Goal: Obtain resource: Download file/media

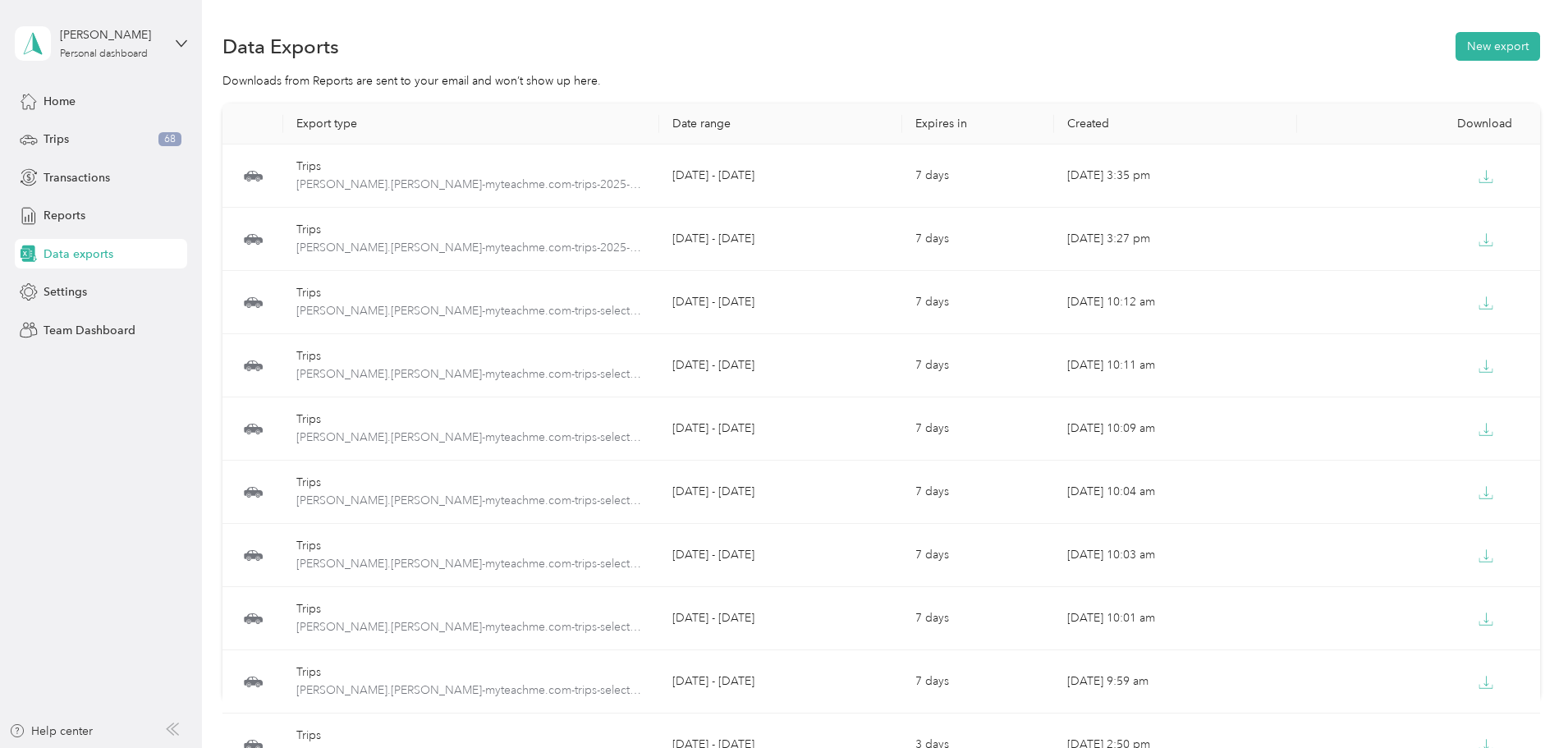
click at [57, 137] on span "Trips" at bounding box center [56, 139] width 26 height 17
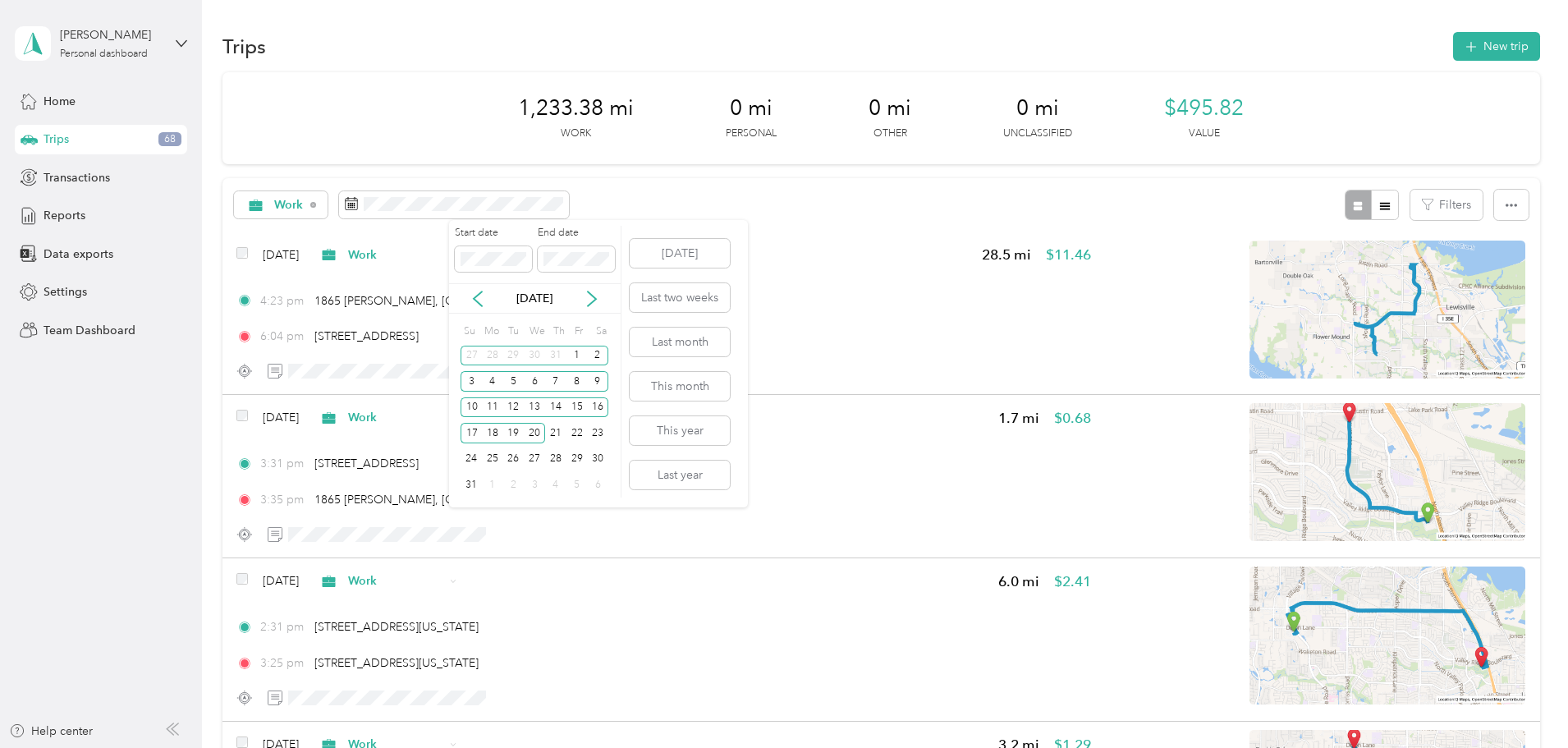
click at [527, 258] on span at bounding box center [493, 259] width 77 height 26
click at [528, 258] on span at bounding box center [493, 259] width 77 height 26
click at [526, 256] on span at bounding box center [493, 259] width 77 height 26
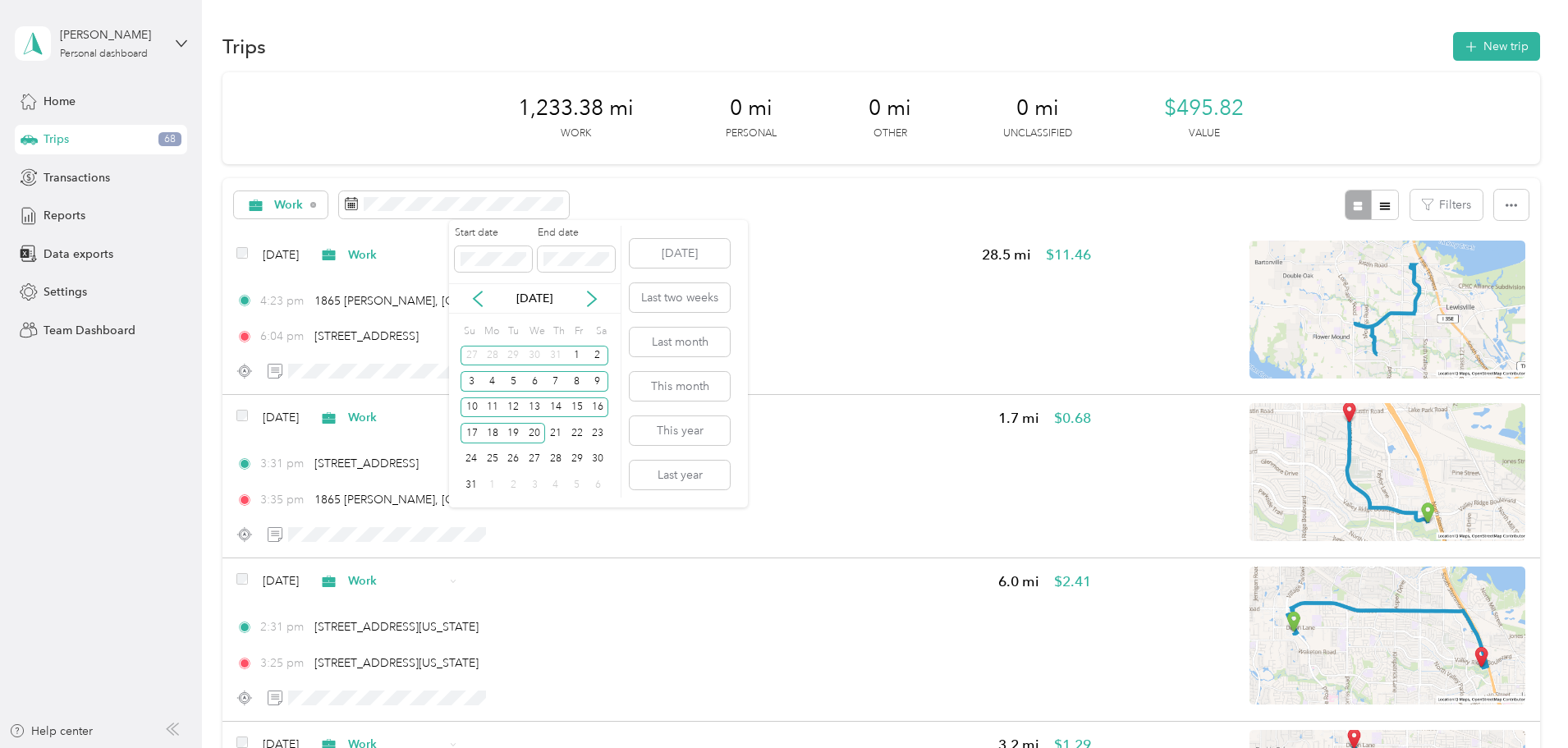
click at [537, 433] on div "20" at bounding box center [535, 433] width 21 height 20
click at [526, 299] on p "[DATE]" at bounding box center [535, 299] width 69 height 17
click at [596, 299] on icon at bounding box center [591, 299] width 16 height 16
click at [581, 406] on div "19" at bounding box center [577, 407] width 21 height 20
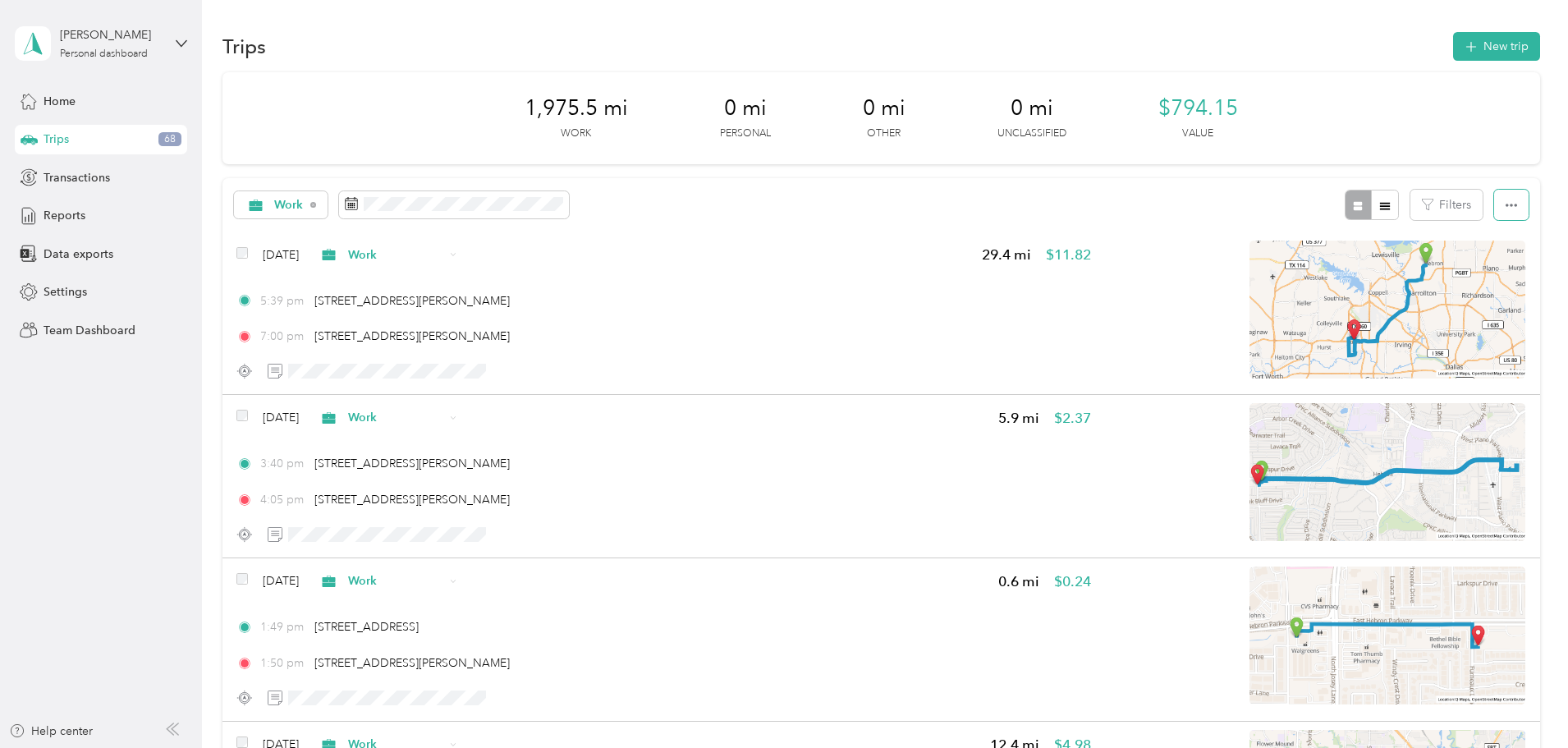
click at [1506, 204] on icon "button" at bounding box center [1511, 205] width 12 height 12
click at [1384, 233] on span "Select all" at bounding box center [1379, 236] width 45 height 14
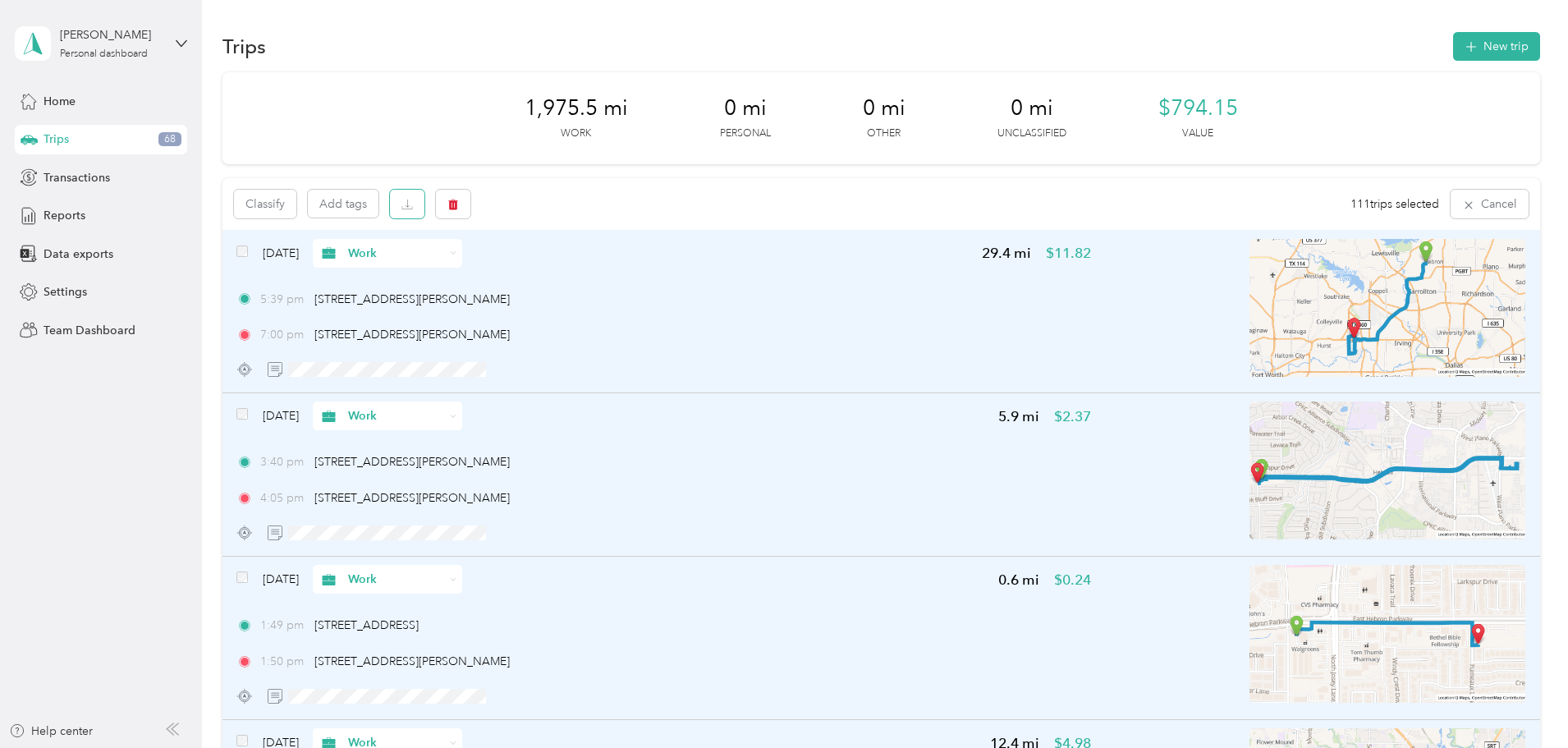
click at [413, 201] on icon "button" at bounding box center [407, 205] width 12 height 12
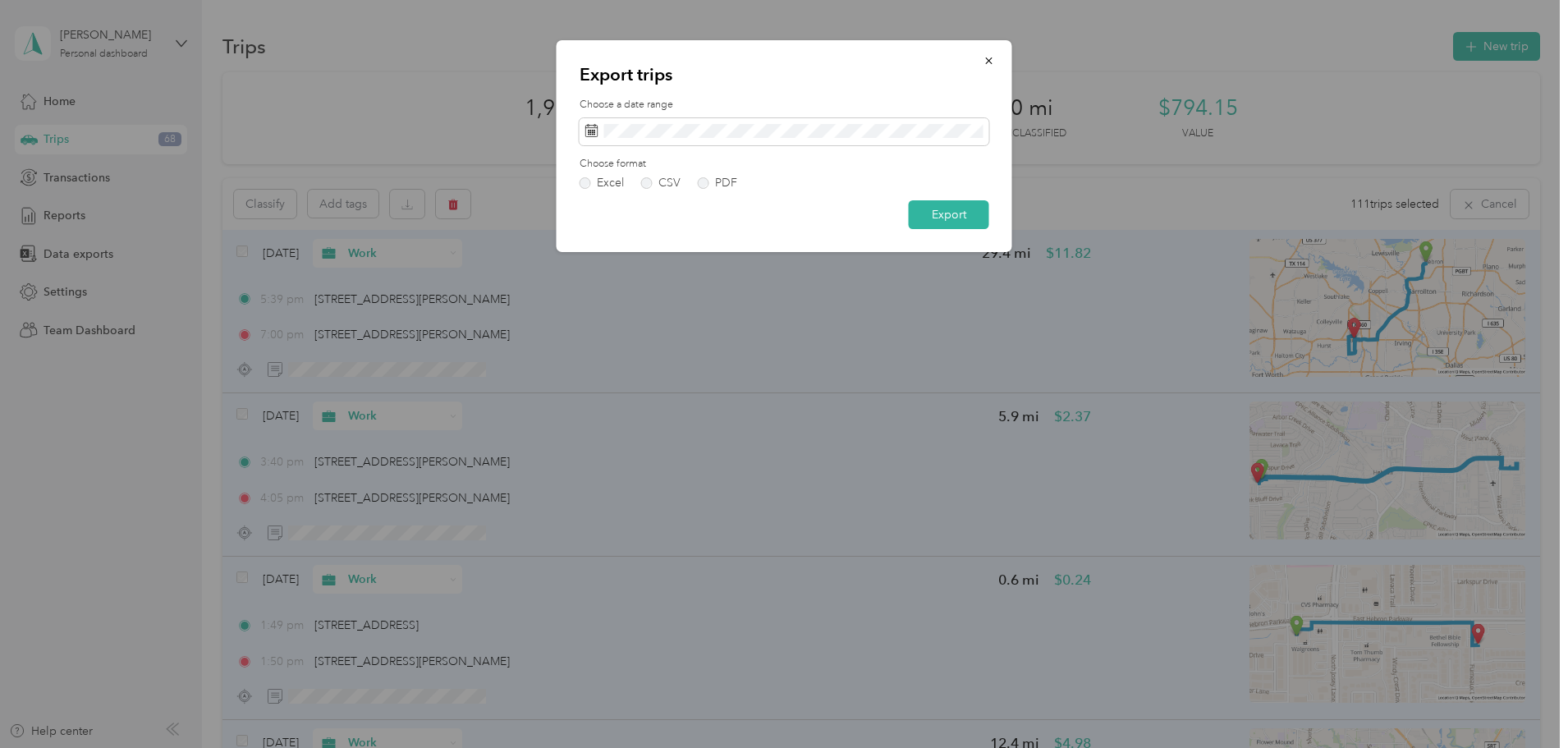
click at [701, 181] on label "PDF" at bounding box center [717, 183] width 39 height 12
click at [917, 216] on button "Export" at bounding box center [949, 215] width 81 height 29
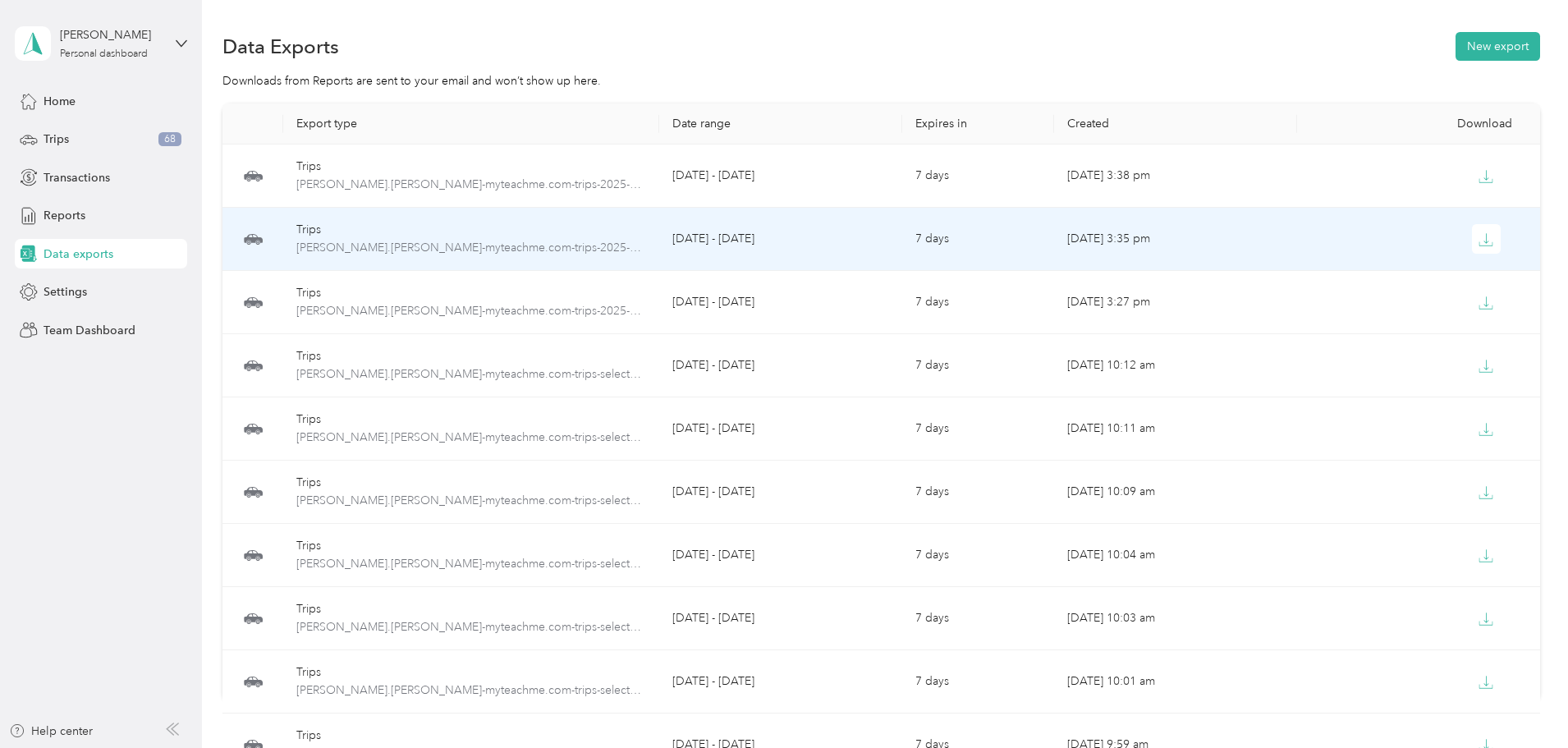
click at [1479, 239] on icon "button" at bounding box center [1485, 239] width 14 height 14
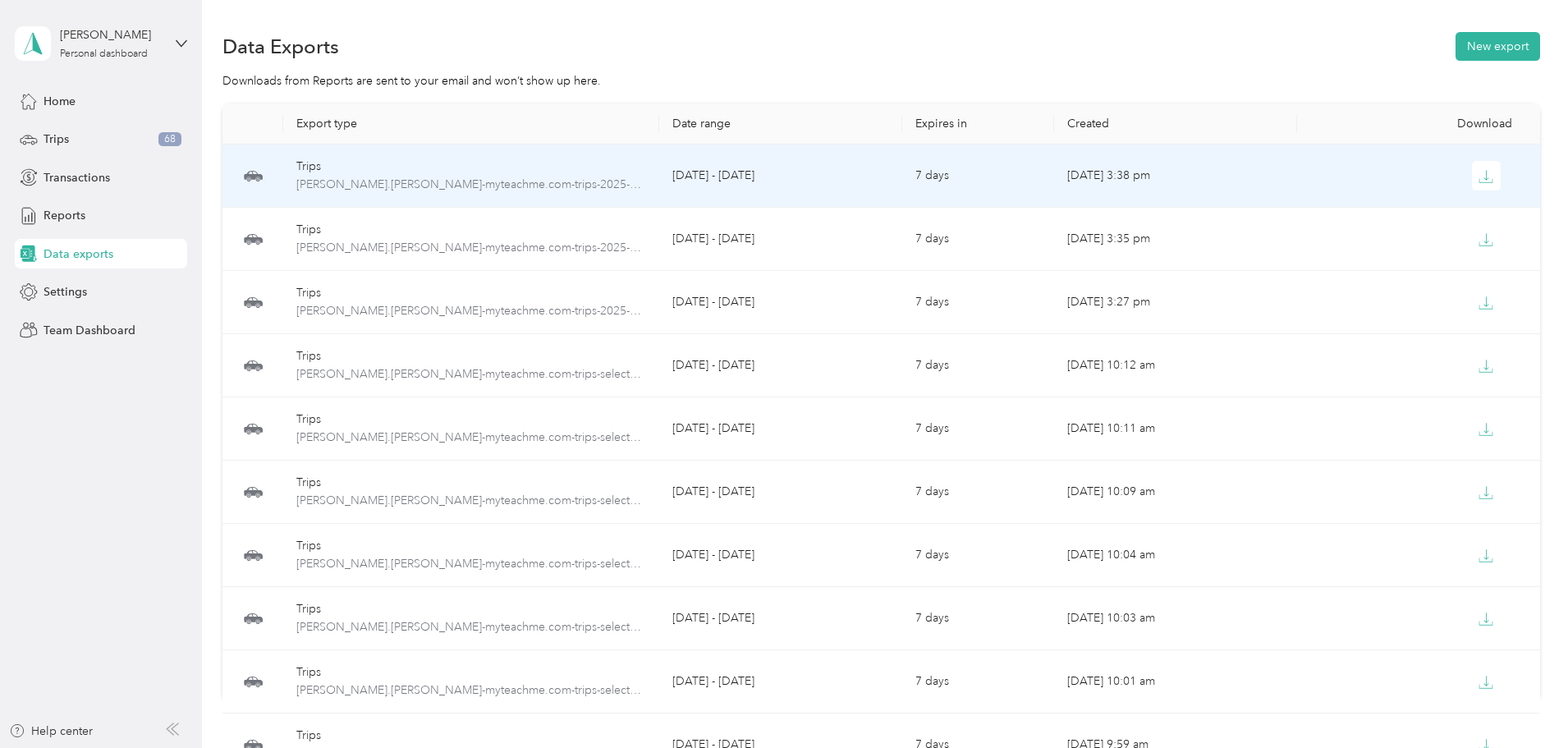
click at [1479, 180] on icon "button" at bounding box center [1485, 176] width 14 height 14
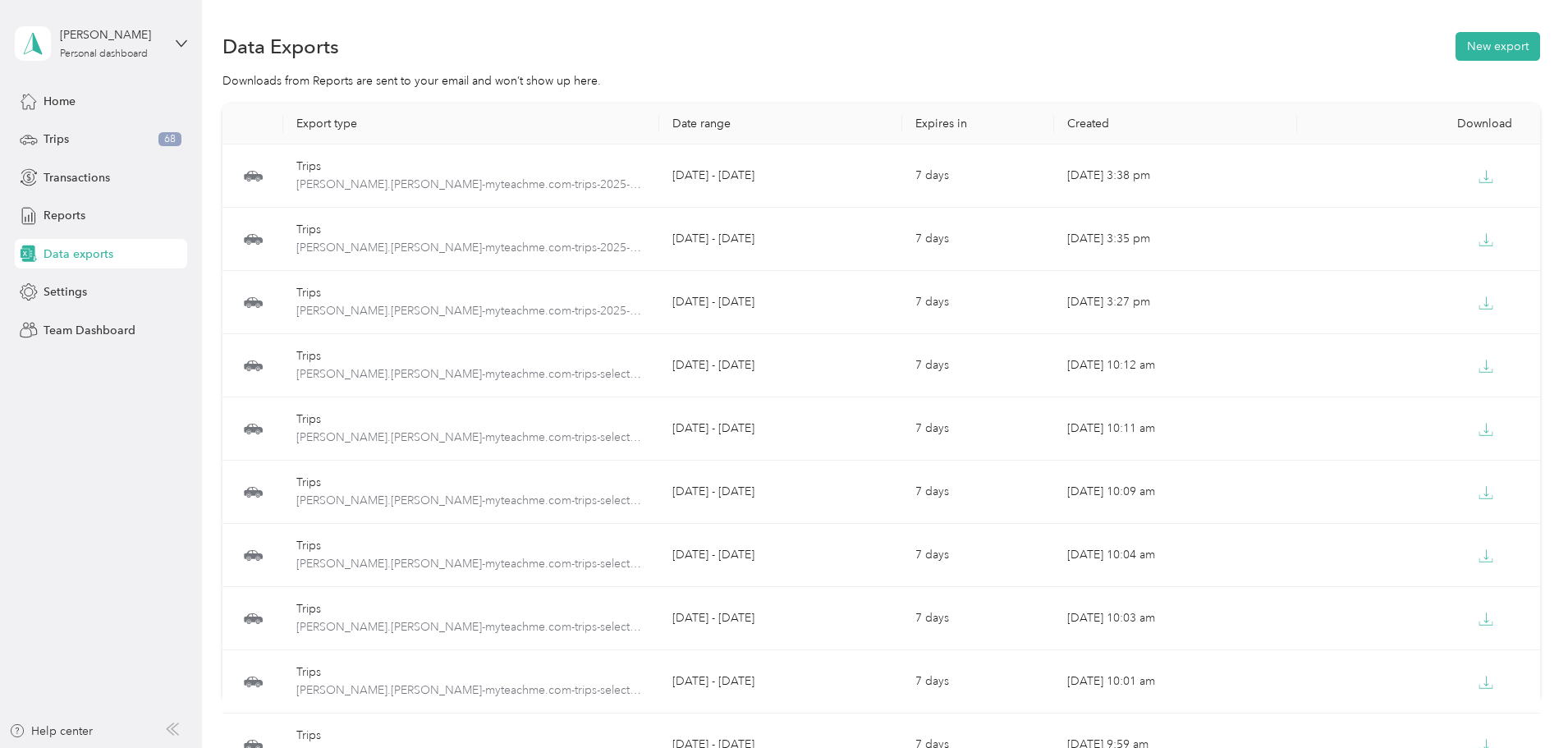
click at [54, 139] on span "Trips" at bounding box center [56, 139] width 26 height 17
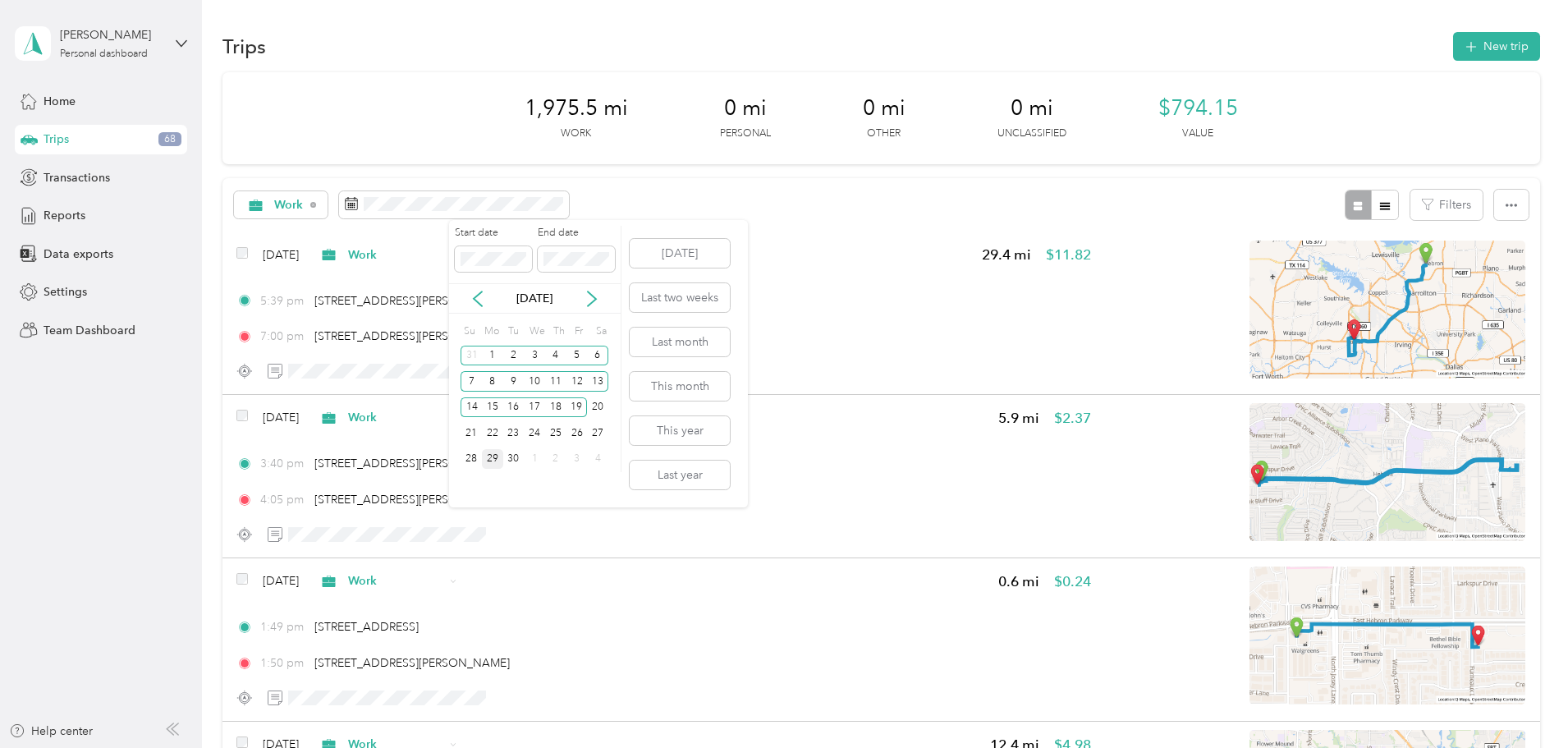
click at [479, 301] on icon at bounding box center [477, 299] width 16 height 16
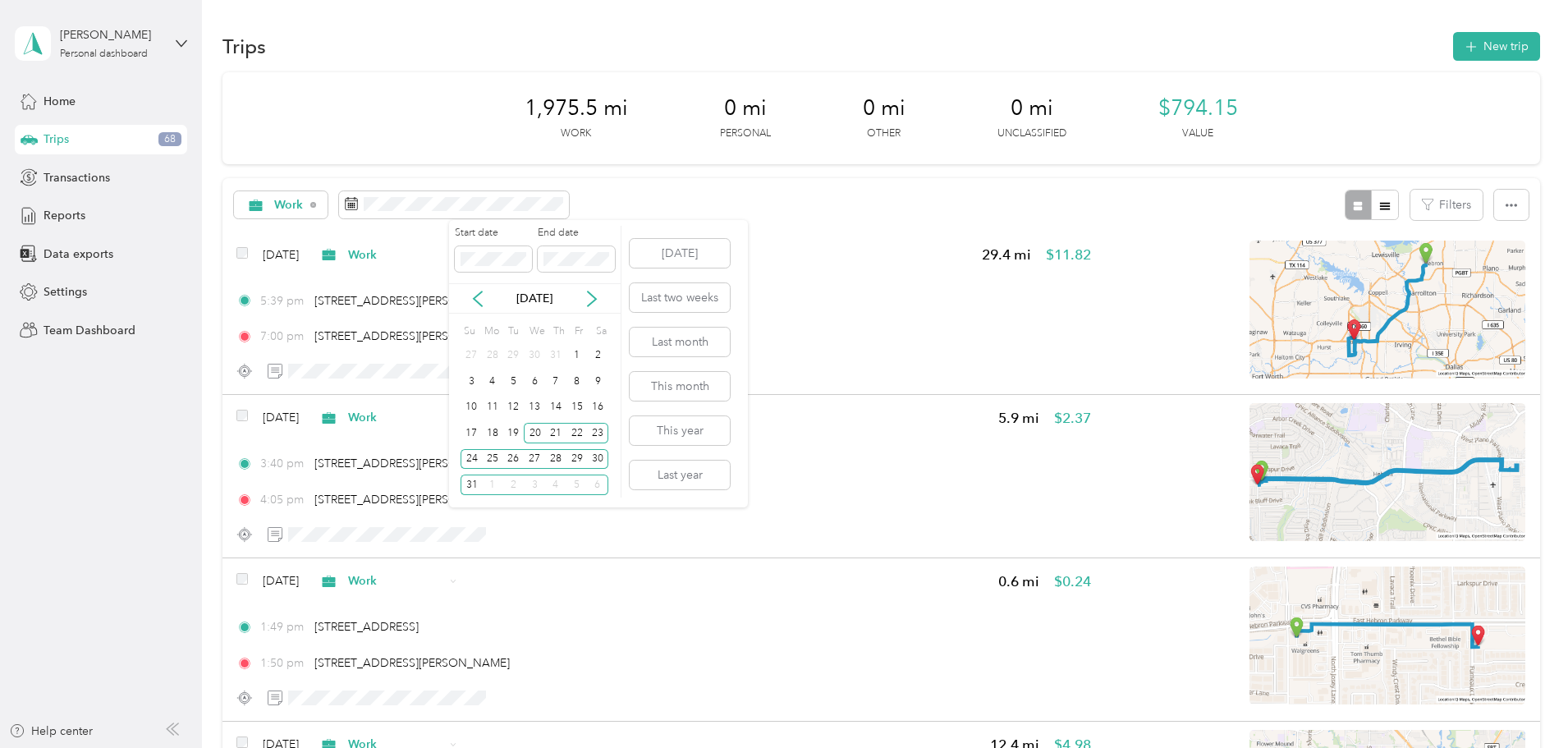
click at [478, 300] on icon at bounding box center [477, 299] width 16 height 16
click at [592, 404] on div "19" at bounding box center [598, 407] width 21 height 20
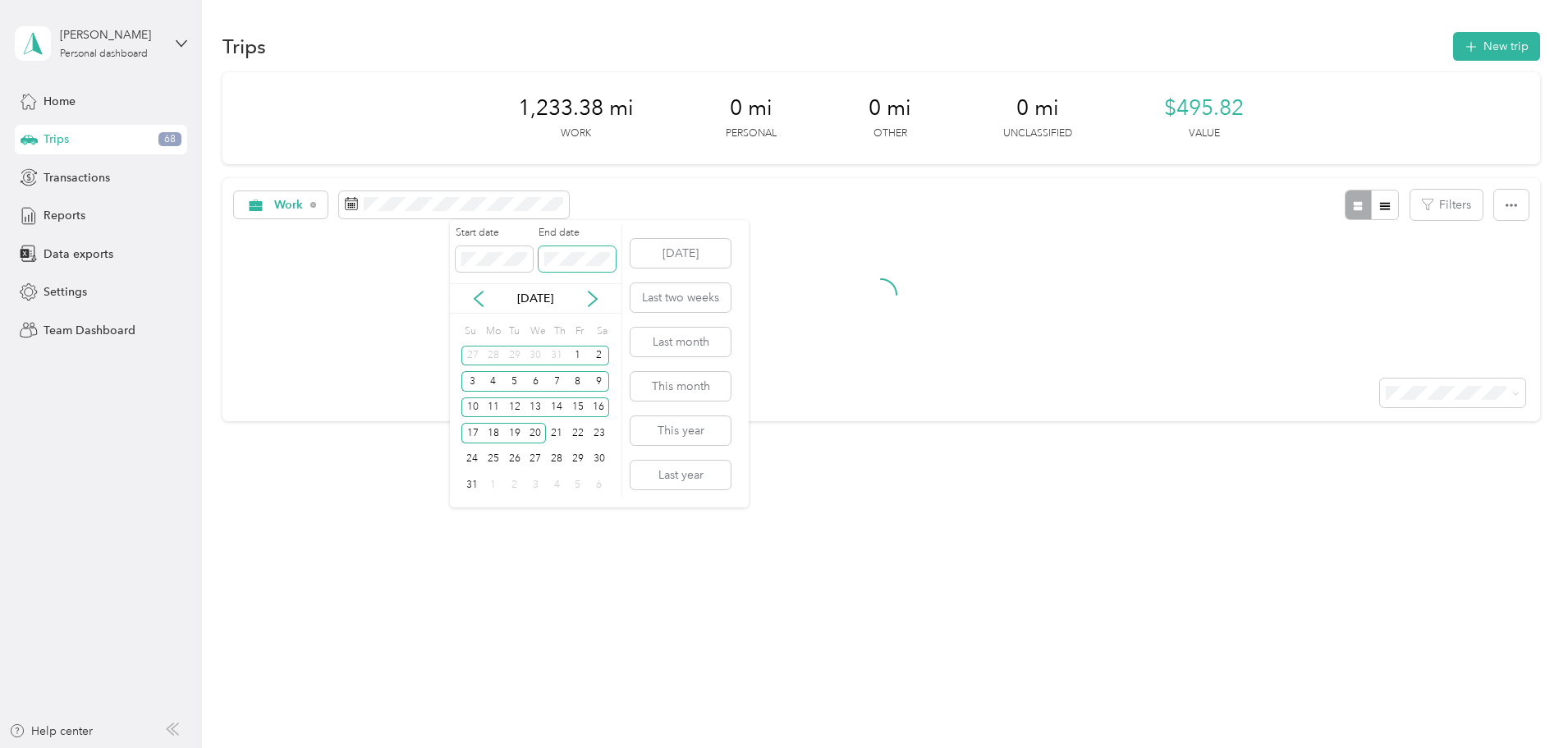
click at [511, 264] on div "Start date End date" at bounding box center [535, 254] width 172 height 58
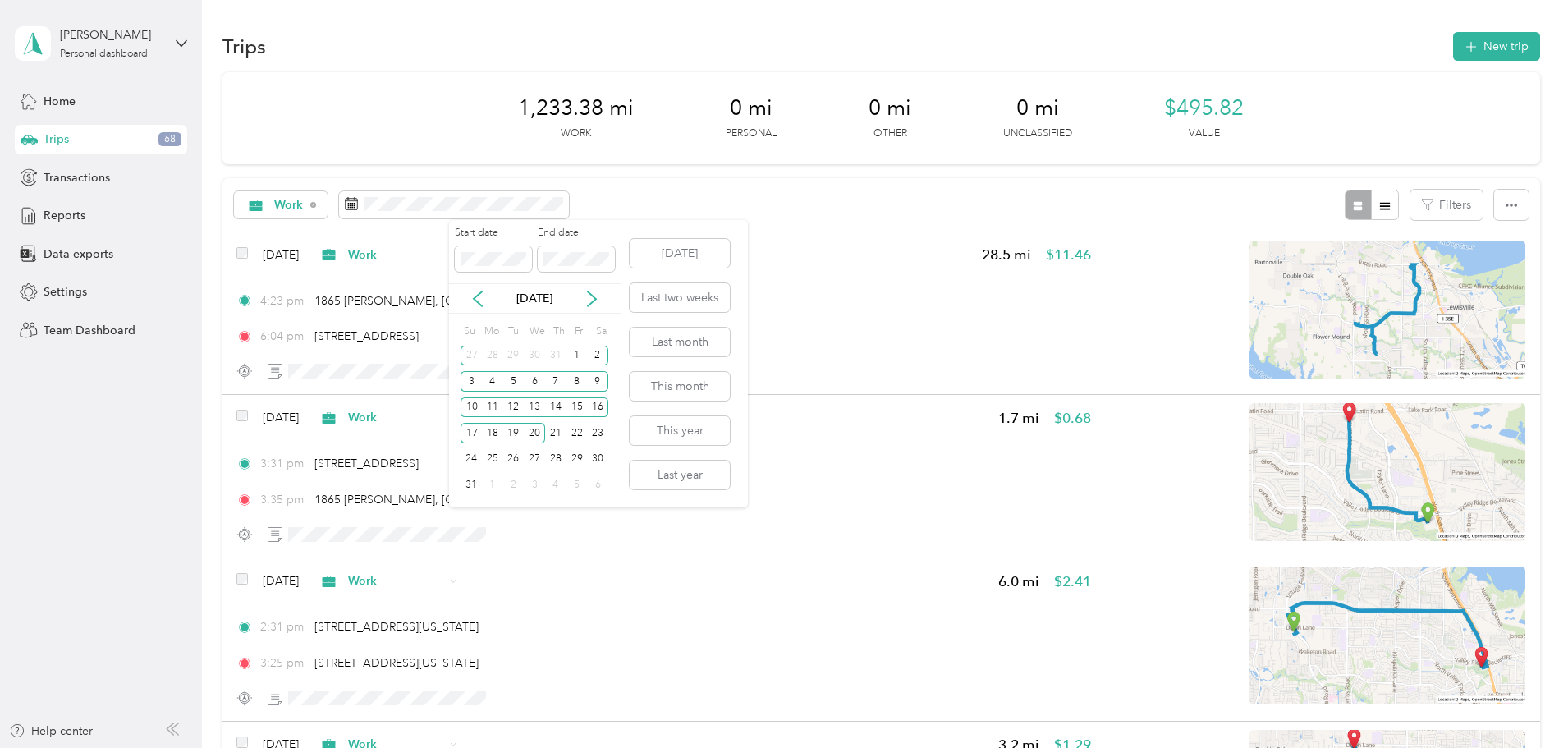
click at [474, 406] on div "10" at bounding box center [471, 407] width 21 height 20
click at [465, 409] on div "10" at bounding box center [471, 407] width 21 height 20
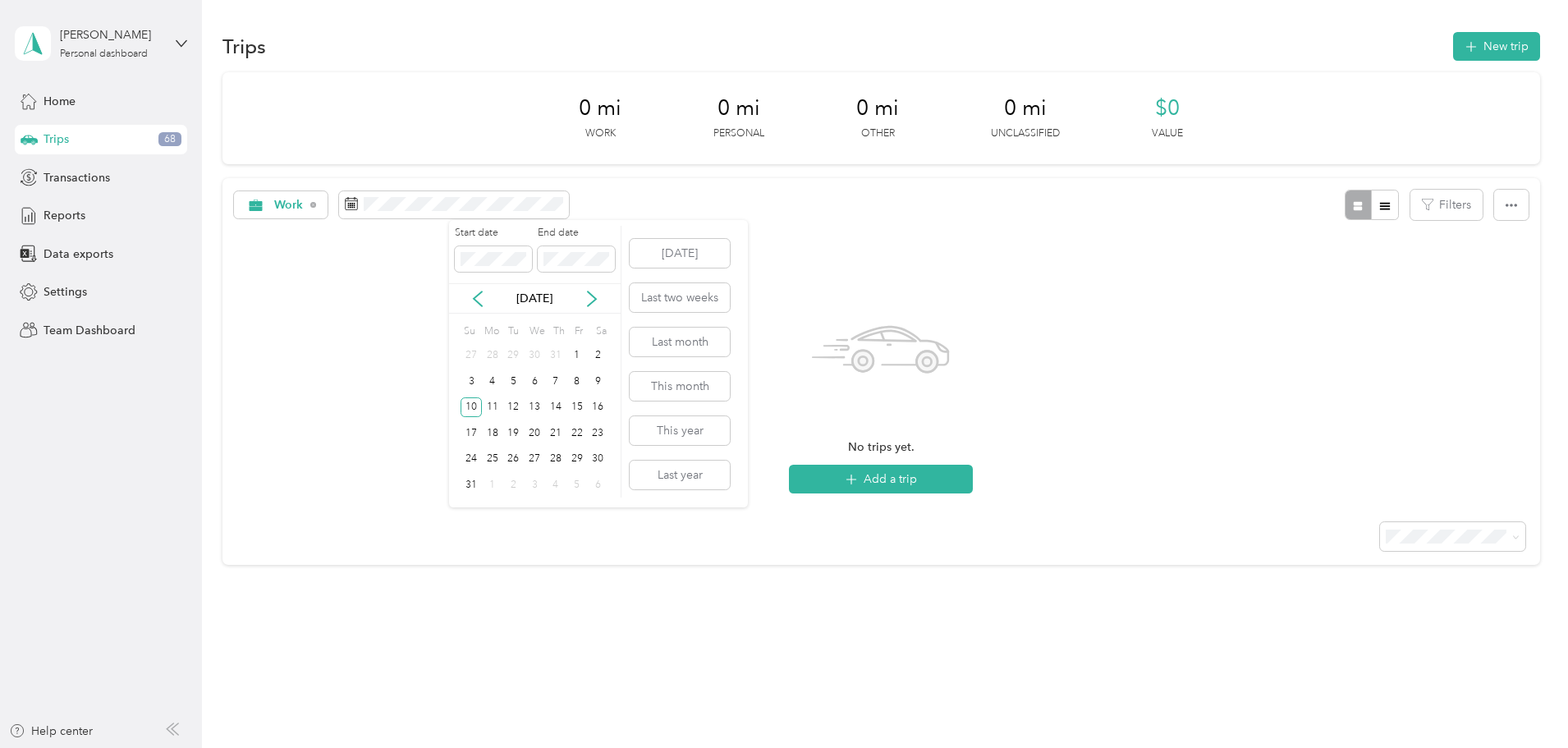
click at [474, 300] on icon at bounding box center [478, 299] width 9 height 14
click at [594, 406] on div "19" at bounding box center [598, 407] width 21 height 20
click at [536, 297] on p "Jul 2025" at bounding box center [535, 299] width 69 height 17
click at [592, 300] on icon at bounding box center [591, 299] width 16 height 16
click at [474, 405] on div "10" at bounding box center [471, 407] width 21 height 20
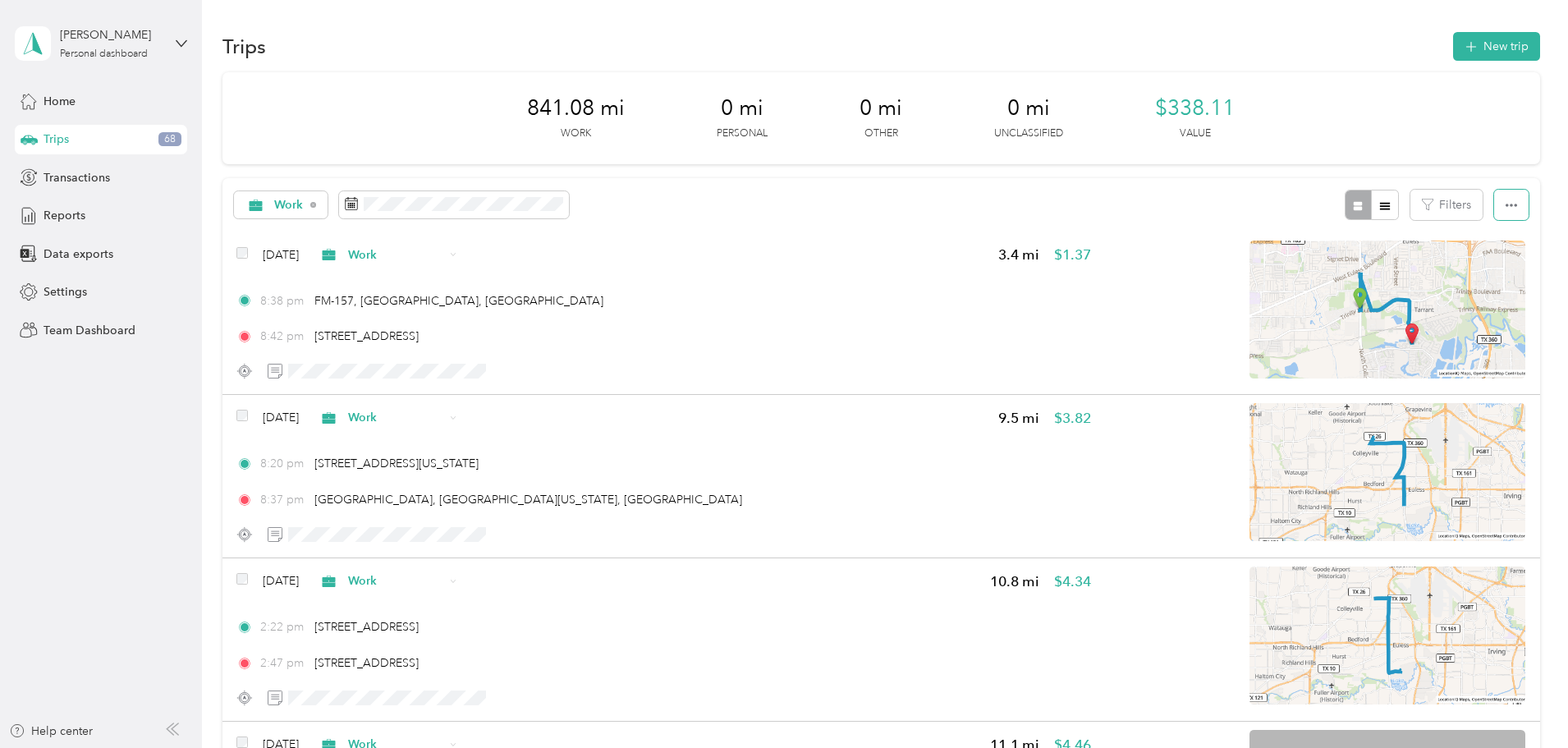
click at [1506, 200] on icon "button" at bounding box center [1511, 205] width 12 height 12
click at [1393, 232] on span "Select all" at bounding box center [1379, 236] width 45 height 14
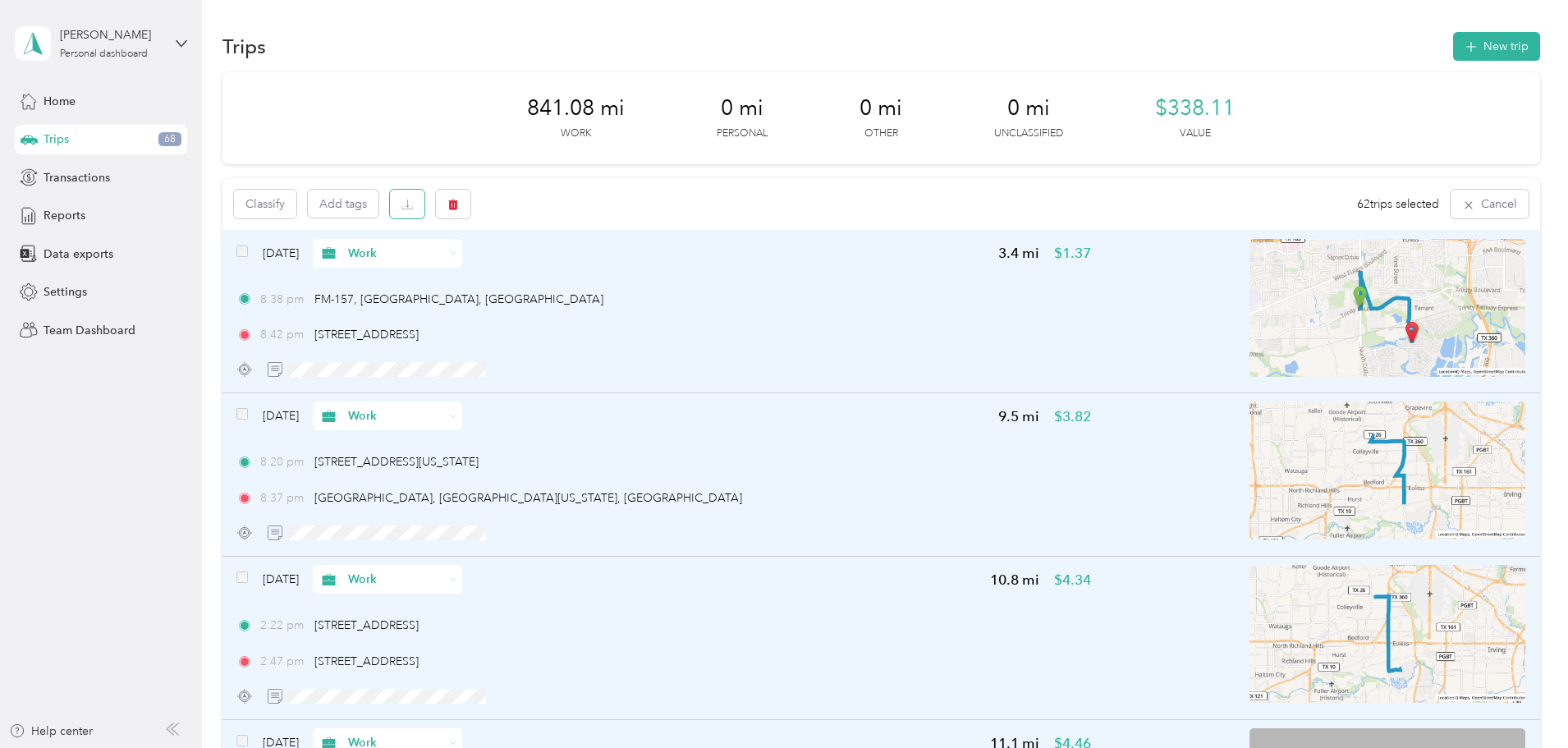
click at [410, 202] on icon "button" at bounding box center [408, 204] width 4 height 9
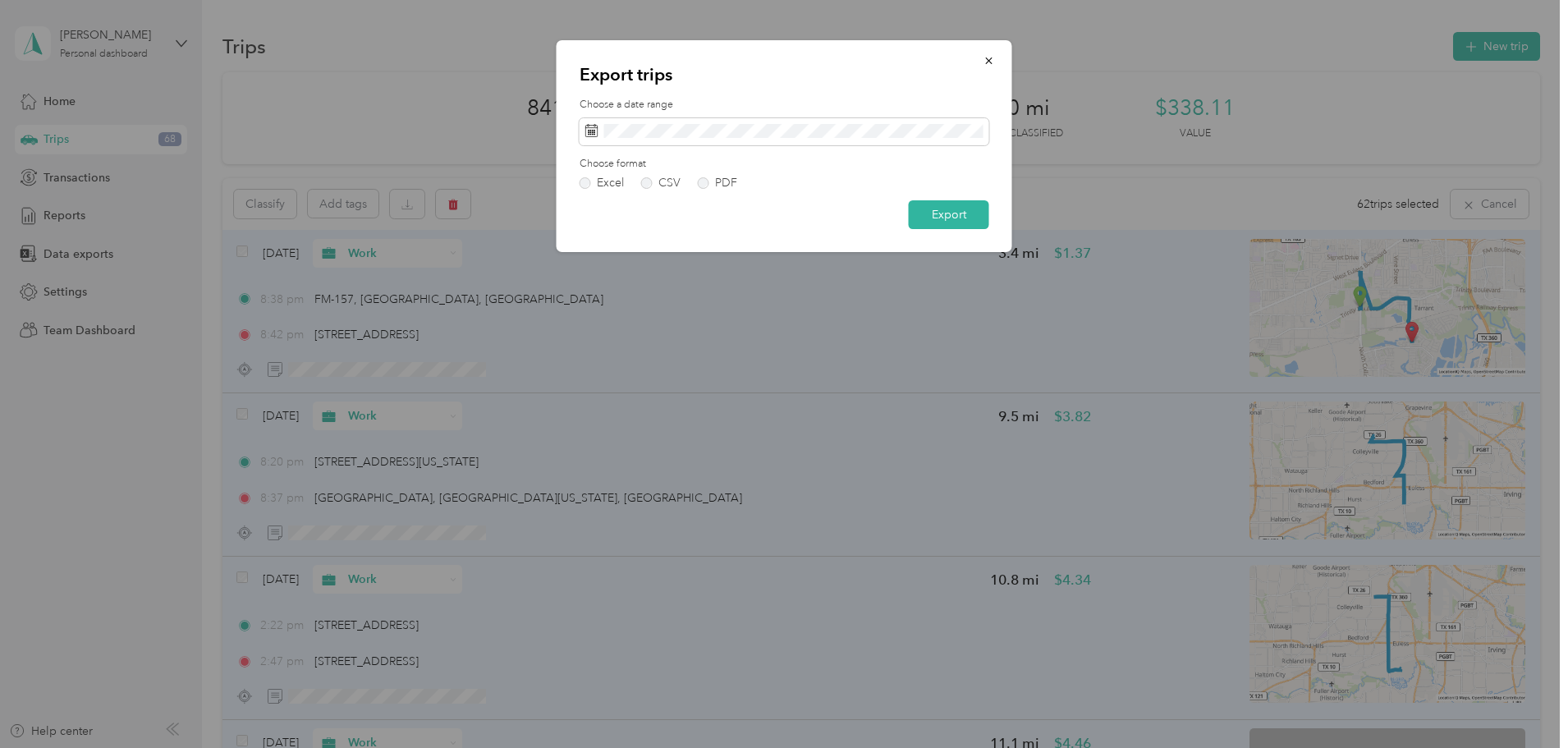
click at [701, 183] on label "PDF" at bounding box center [717, 183] width 39 height 12
click at [960, 213] on button "Export" at bounding box center [949, 215] width 81 height 29
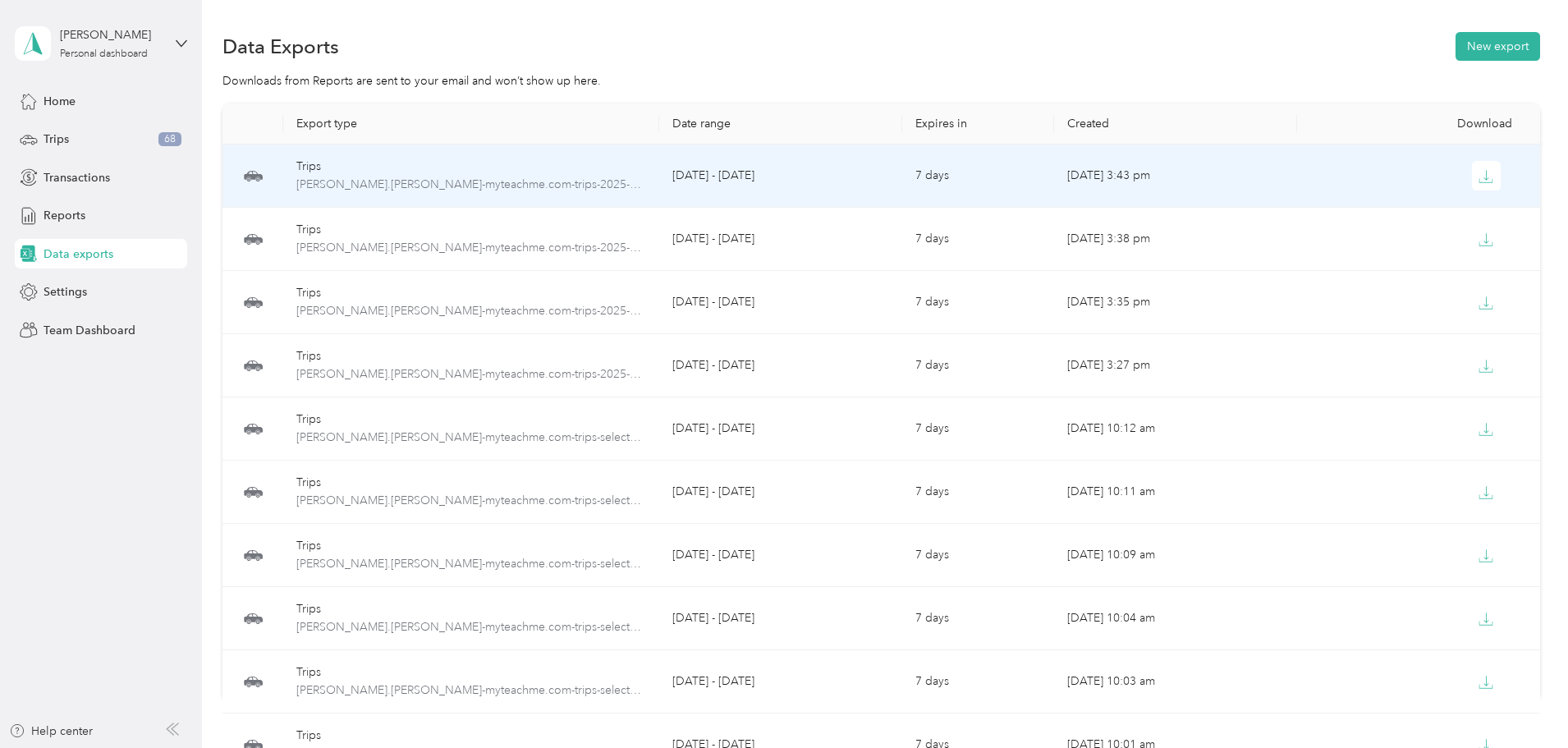
click at [1479, 176] on icon "button" at bounding box center [1485, 176] width 14 height 14
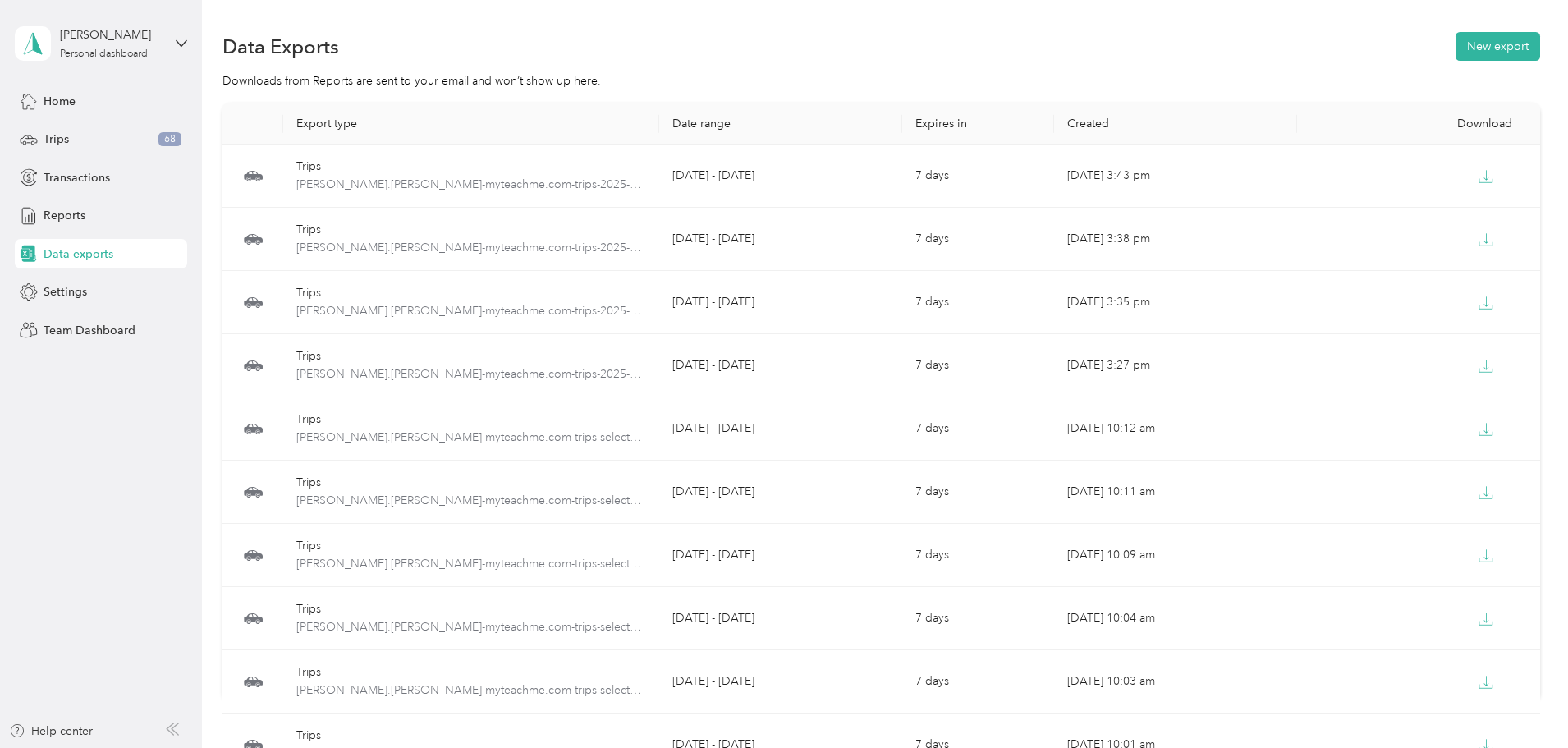
click at [94, 137] on div "Trips 68" at bounding box center [101, 139] width 173 height 30
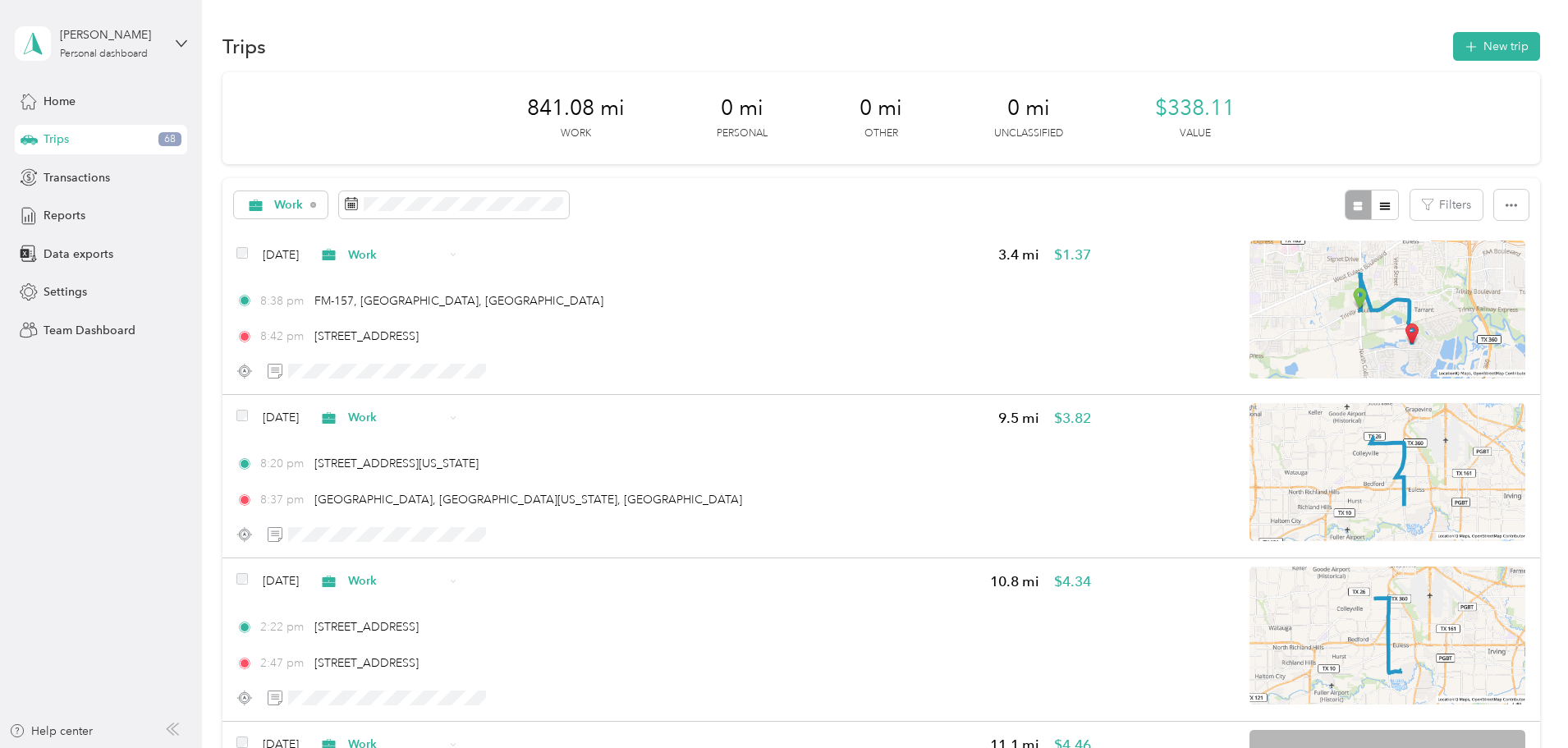
click at [529, 213] on span at bounding box center [454, 205] width 230 height 28
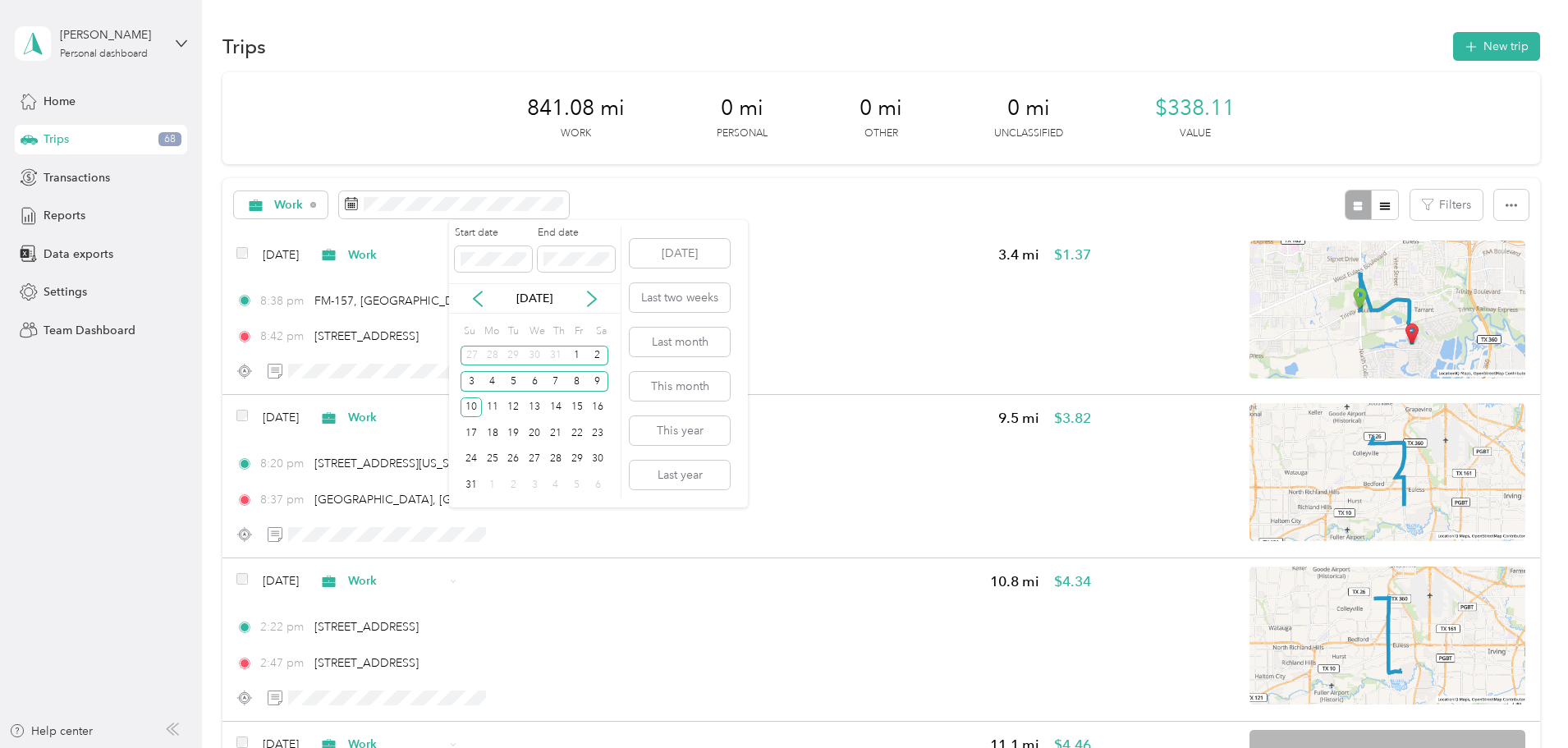
click at [478, 301] on icon at bounding box center [477, 299] width 16 height 16
click at [594, 301] on icon at bounding box center [592, 299] width 9 height 14
click at [489, 408] on div "11" at bounding box center [492, 407] width 21 height 20
click at [544, 300] on p "[DATE]" at bounding box center [535, 299] width 69 height 17
click at [467, 492] on div "31" at bounding box center [471, 484] width 21 height 20
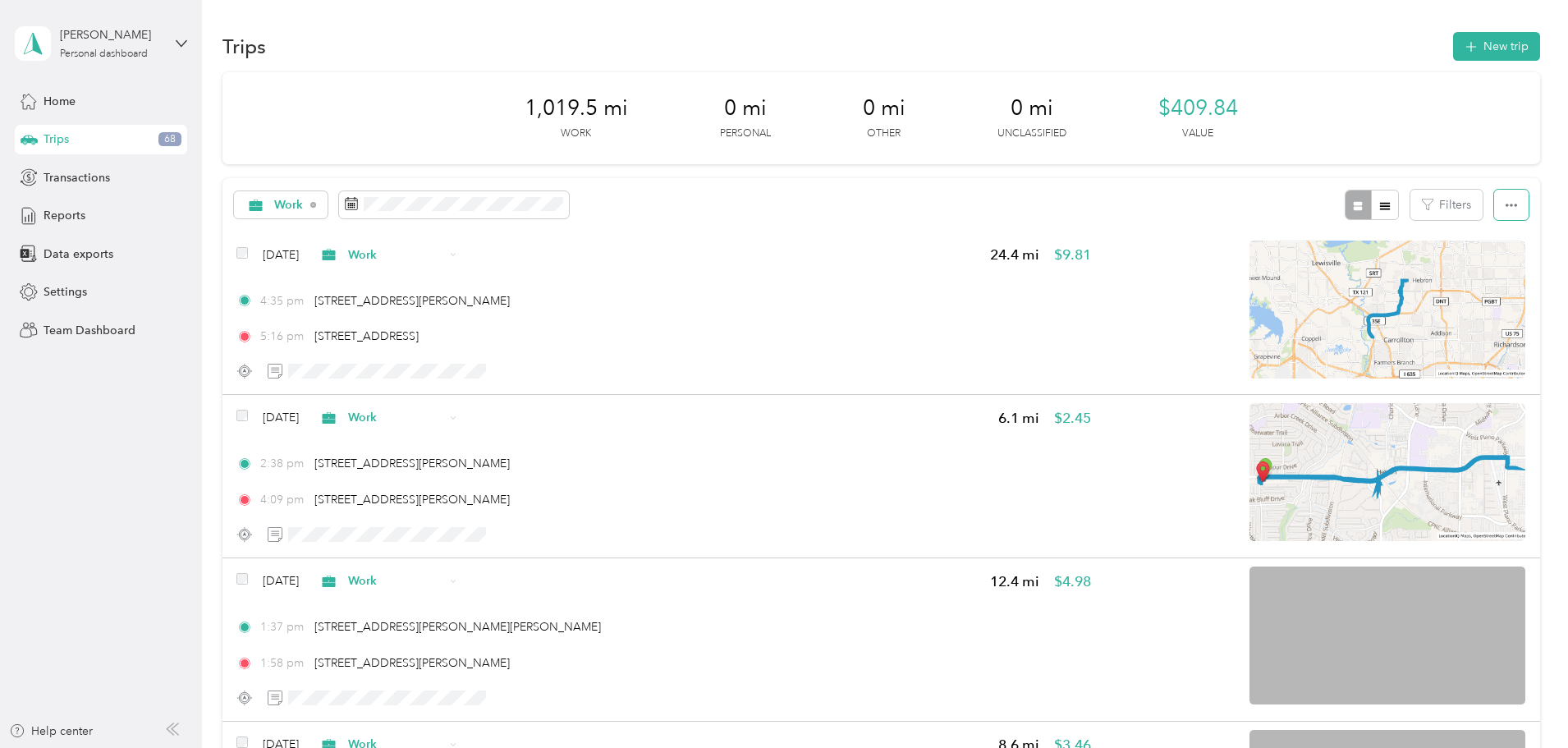
click at [1506, 206] on icon "button" at bounding box center [1511, 205] width 12 height 12
click at [1370, 238] on span "Select all" at bounding box center [1379, 236] width 45 height 14
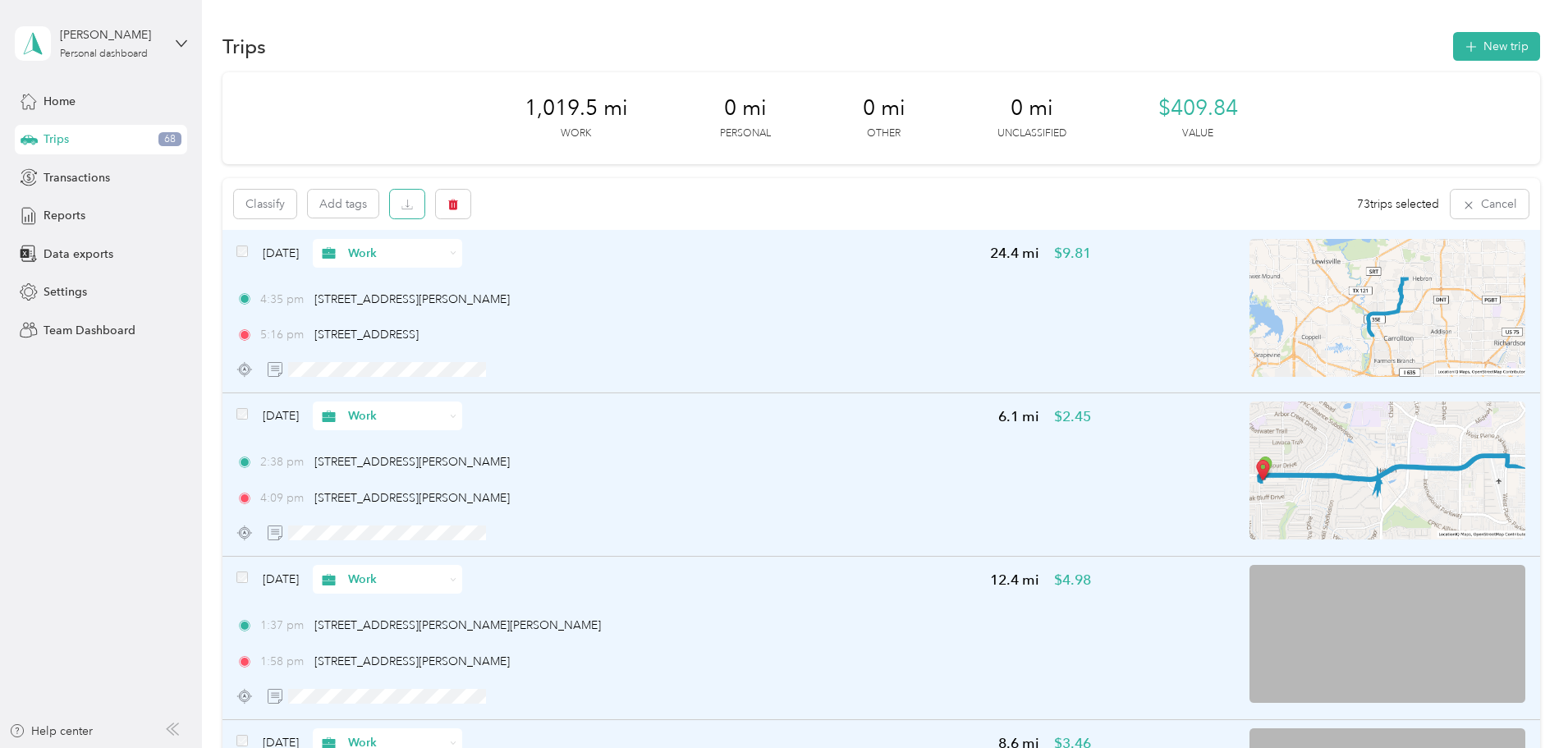
click at [413, 207] on icon "button" at bounding box center [407, 207] width 11 height 3
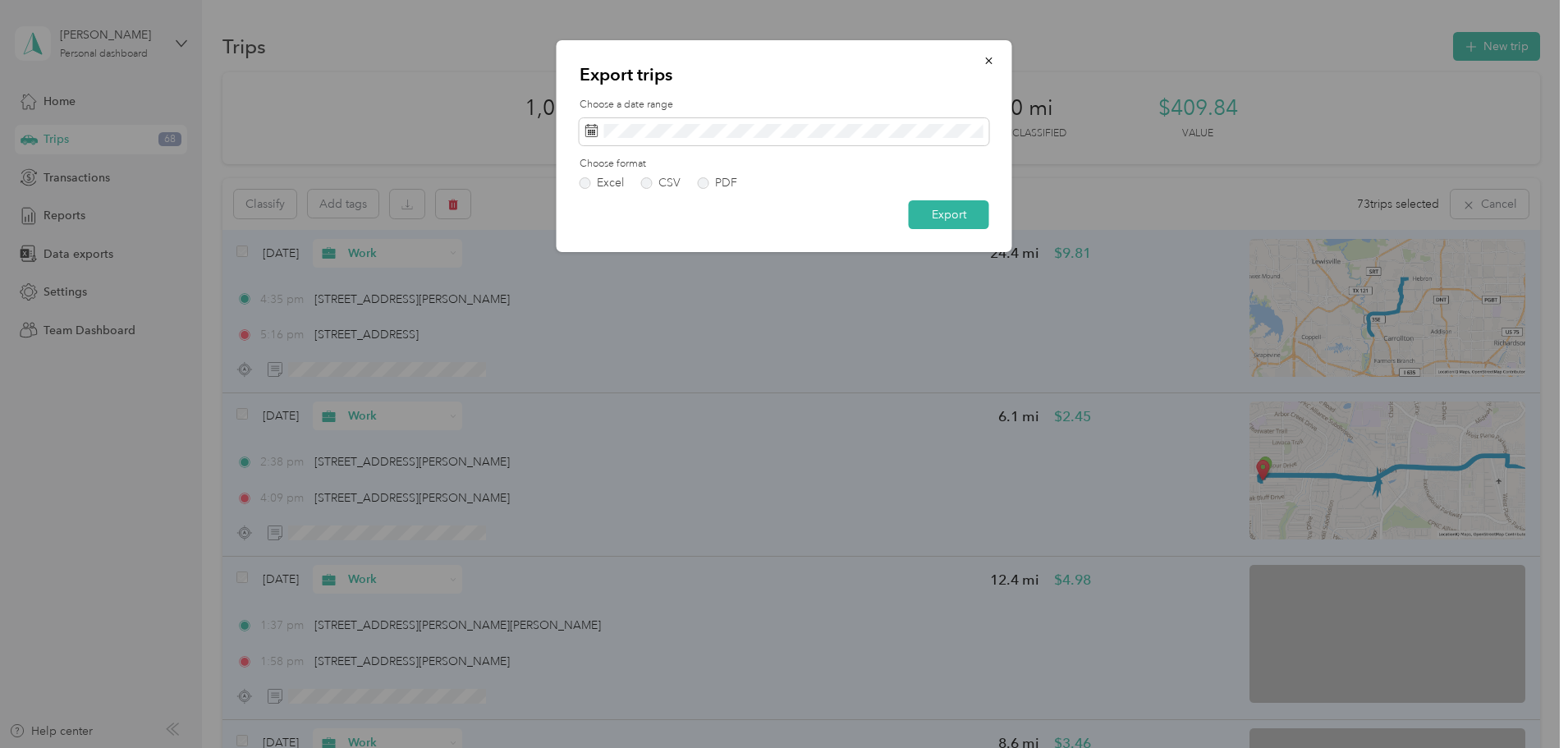
click at [703, 181] on label "PDF" at bounding box center [717, 183] width 39 height 12
click at [946, 219] on button "Export" at bounding box center [949, 215] width 81 height 29
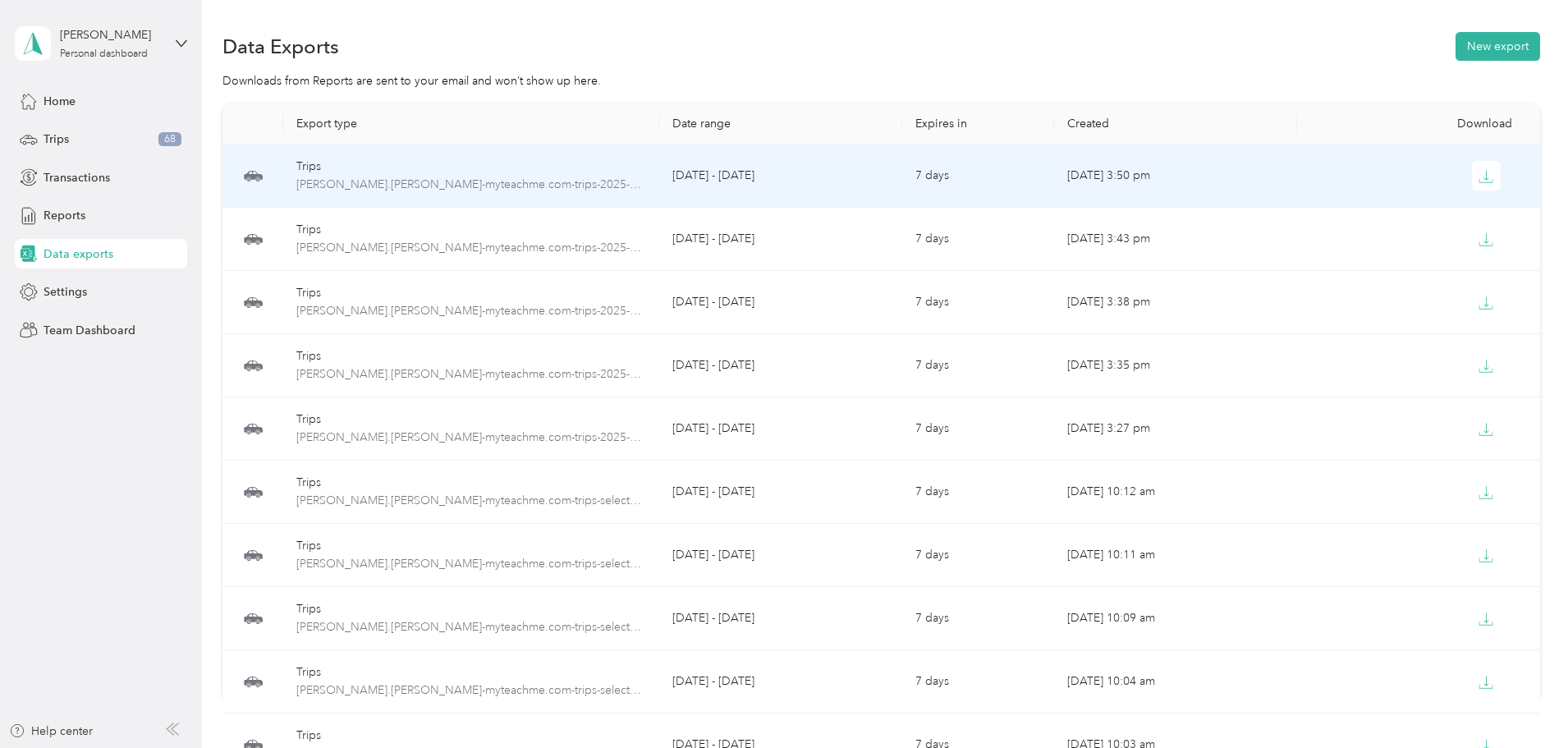
click at [1479, 181] on icon "button" at bounding box center [1485, 176] width 14 height 14
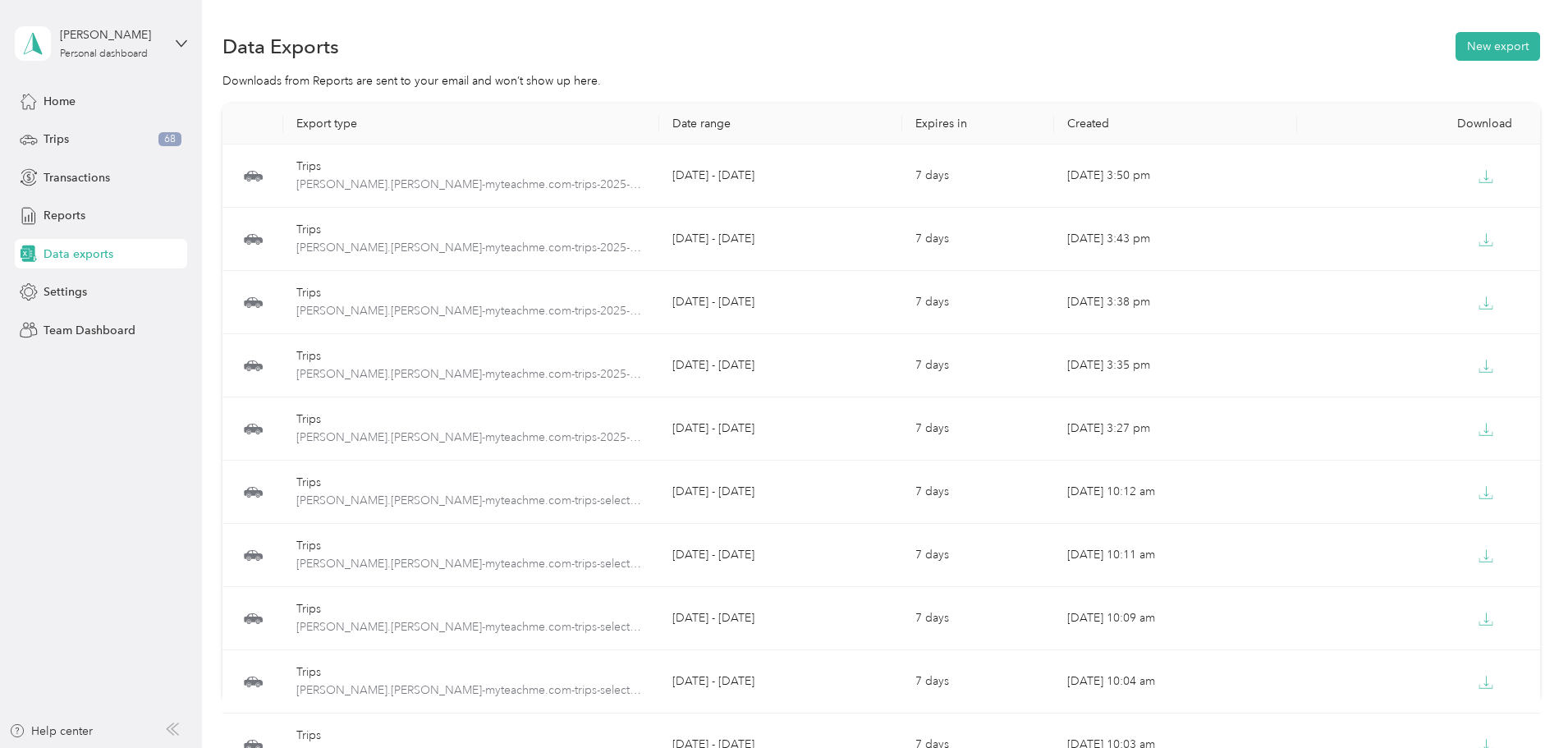
click at [52, 133] on span "Trips" at bounding box center [56, 139] width 26 height 17
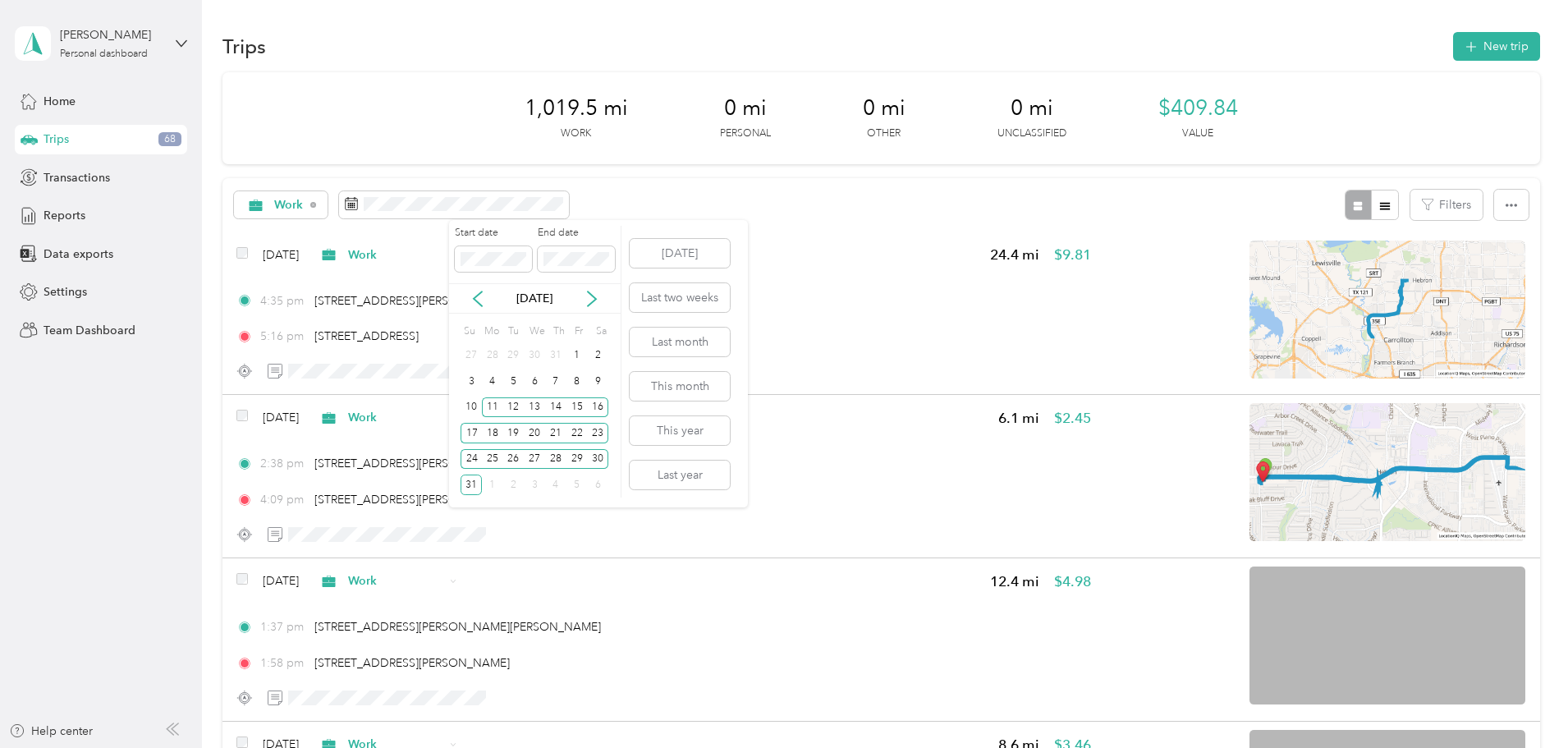
click at [493, 408] on div "11" at bounding box center [492, 407] width 21 height 20
click at [525, 295] on p "[DATE]" at bounding box center [535, 299] width 69 height 17
click at [533, 459] on div "27" at bounding box center [535, 459] width 21 height 20
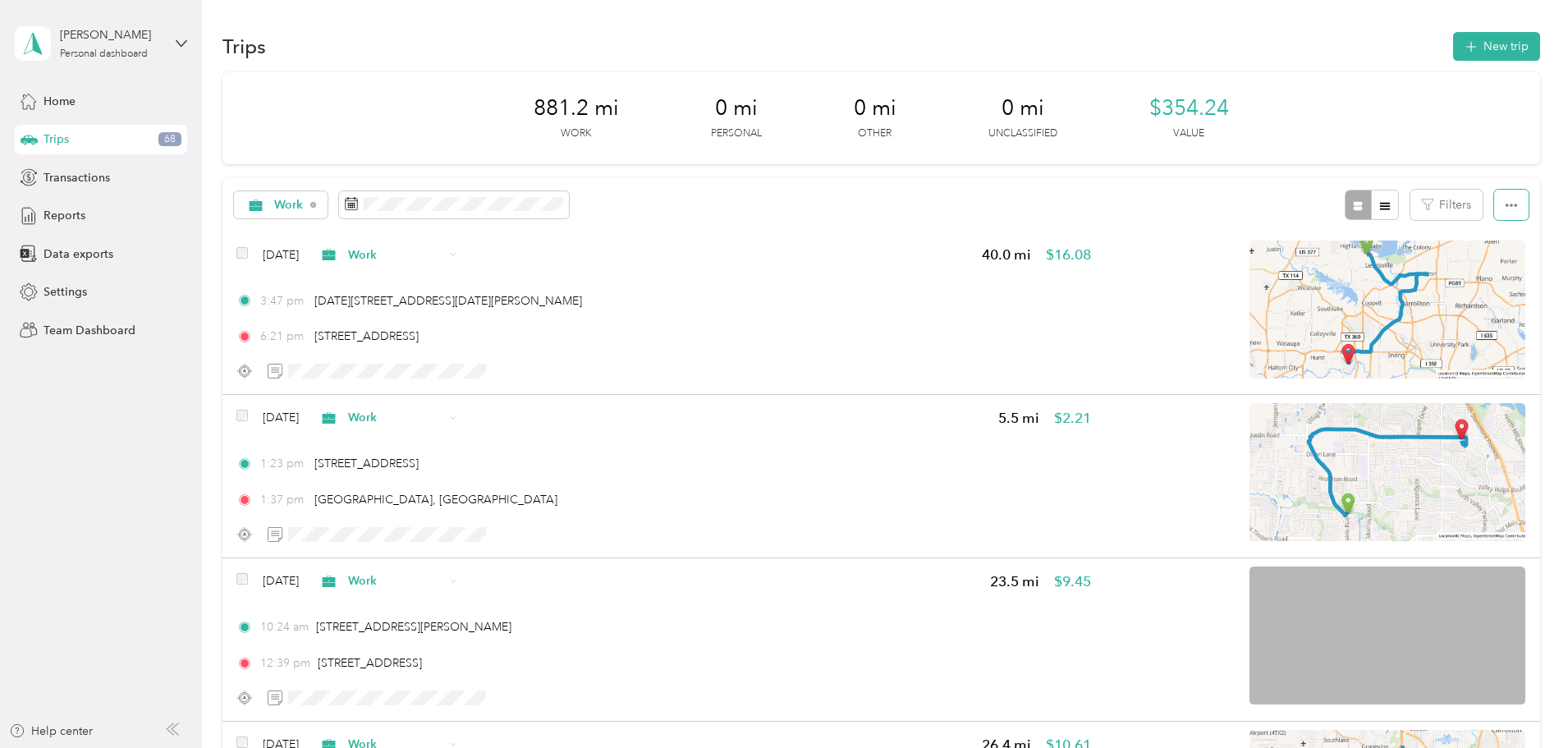
click at [1506, 211] on icon "button" at bounding box center [1511, 205] width 12 height 12
click at [1380, 232] on span "Select all" at bounding box center [1379, 236] width 45 height 14
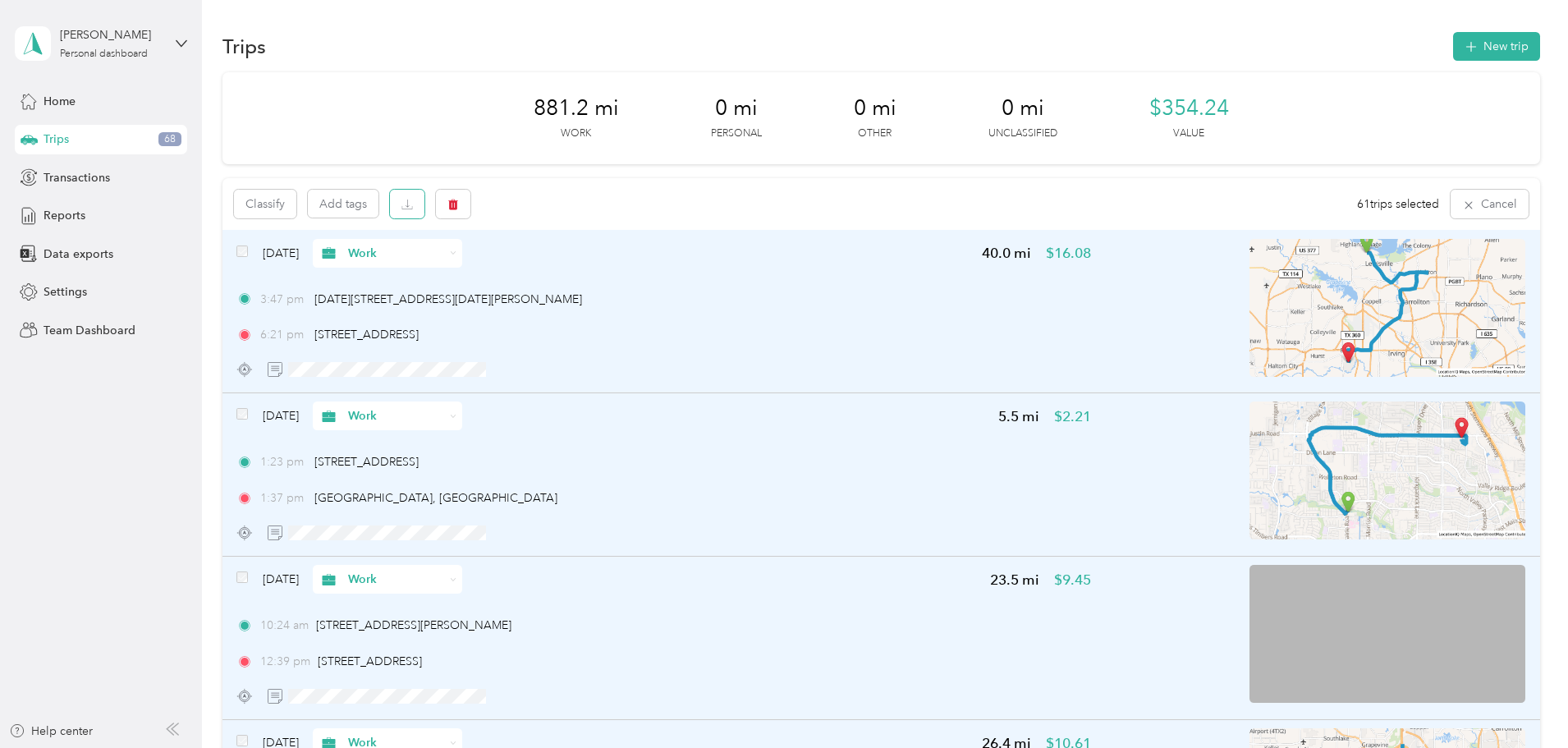
click at [413, 205] on icon "button" at bounding box center [407, 205] width 12 height 12
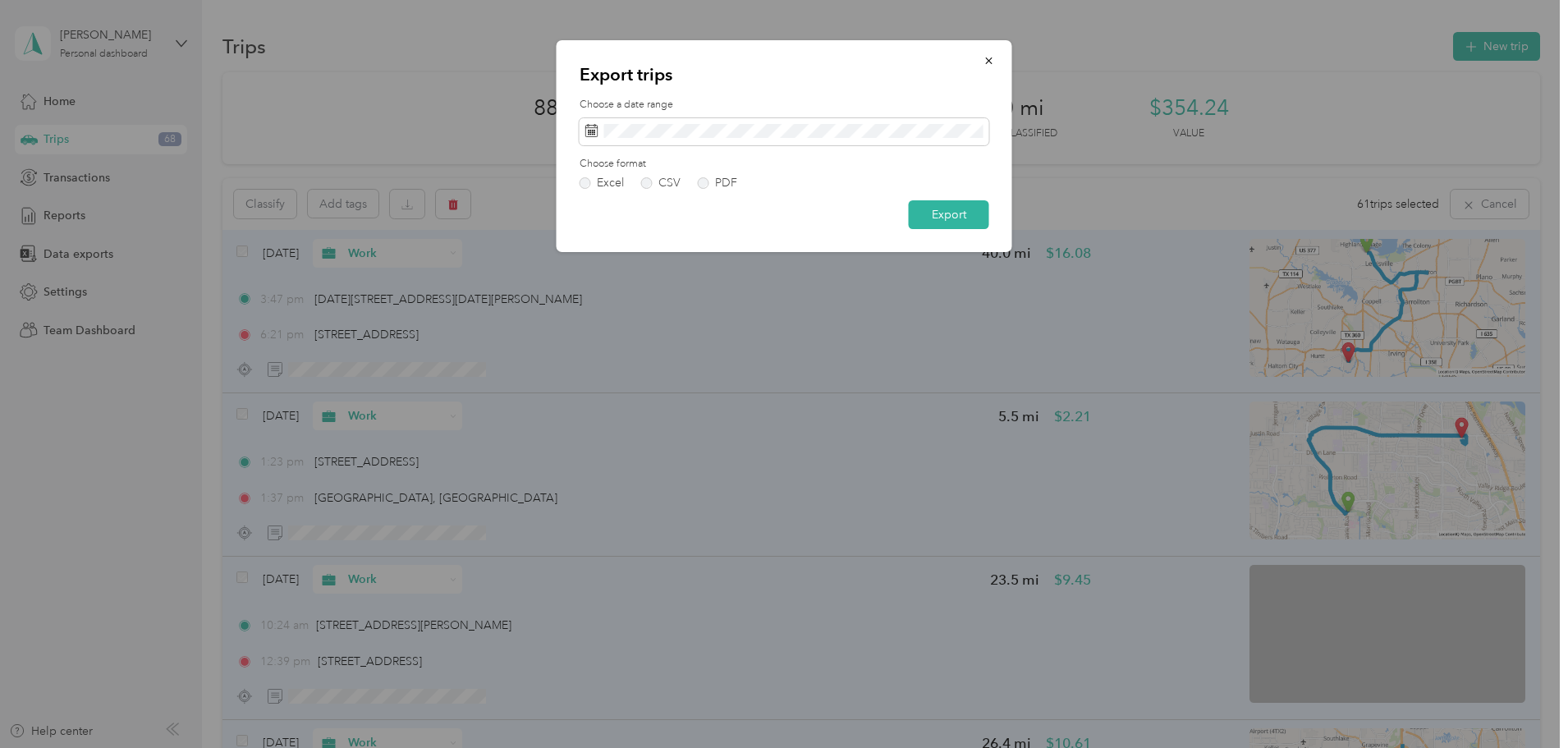
click at [708, 181] on label "PDF" at bounding box center [717, 183] width 39 height 12
click at [940, 214] on button "Export" at bounding box center [949, 215] width 81 height 29
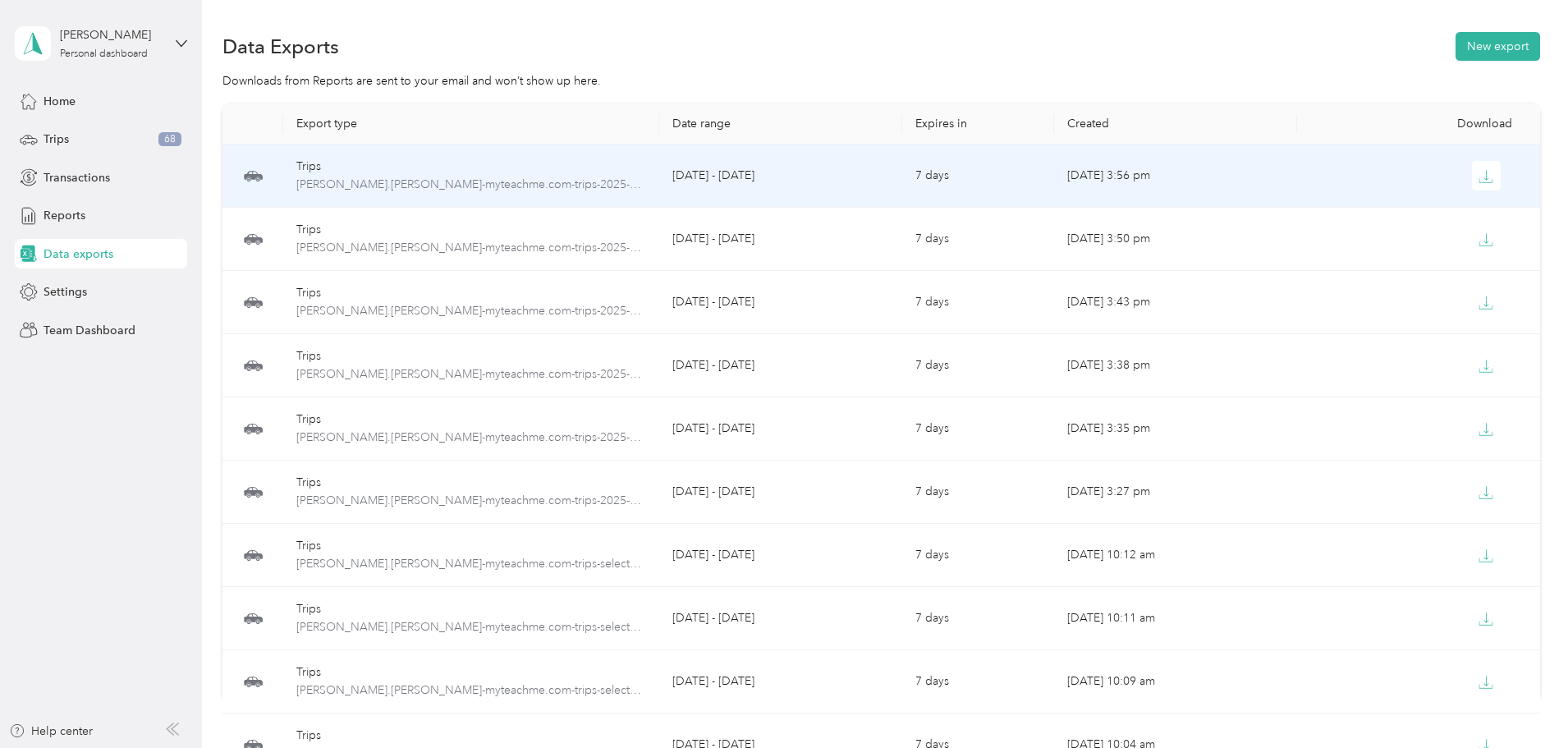
click at [1479, 174] on icon "button" at bounding box center [1485, 176] width 14 height 14
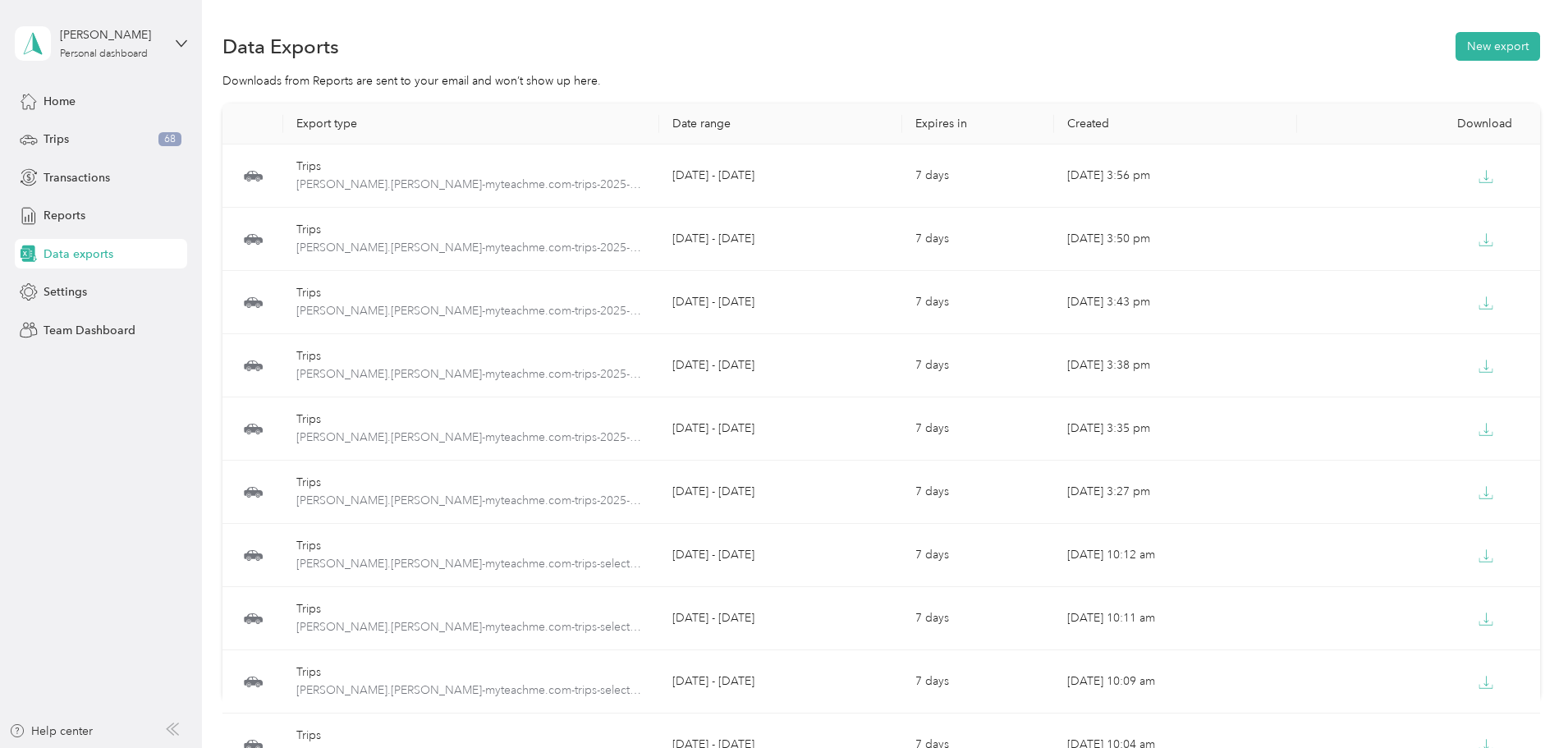
click at [88, 137] on div "Trips 68" at bounding box center [101, 139] width 173 height 30
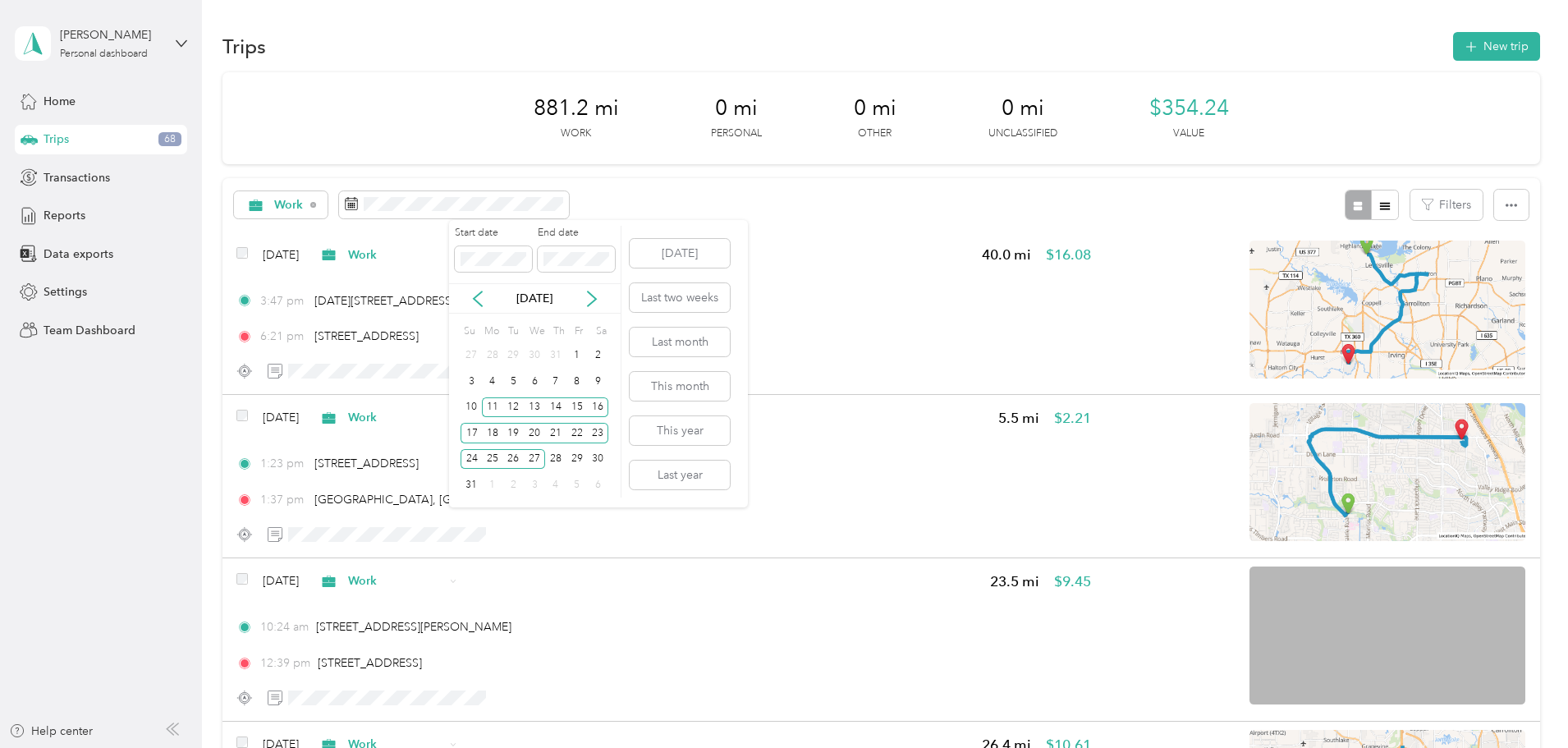
click at [554, 454] on div "28" at bounding box center [556, 459] width 21 height 20
click at [526, 304] on p "[DATE]" at bounding box center [535, 299] width 69 height 17
click at [591, 300] on icon at bounding box center [591, 299] width 16 height 16
click at [576, 407] on div "19" at bounding box center [577, 407] width 21 height 20
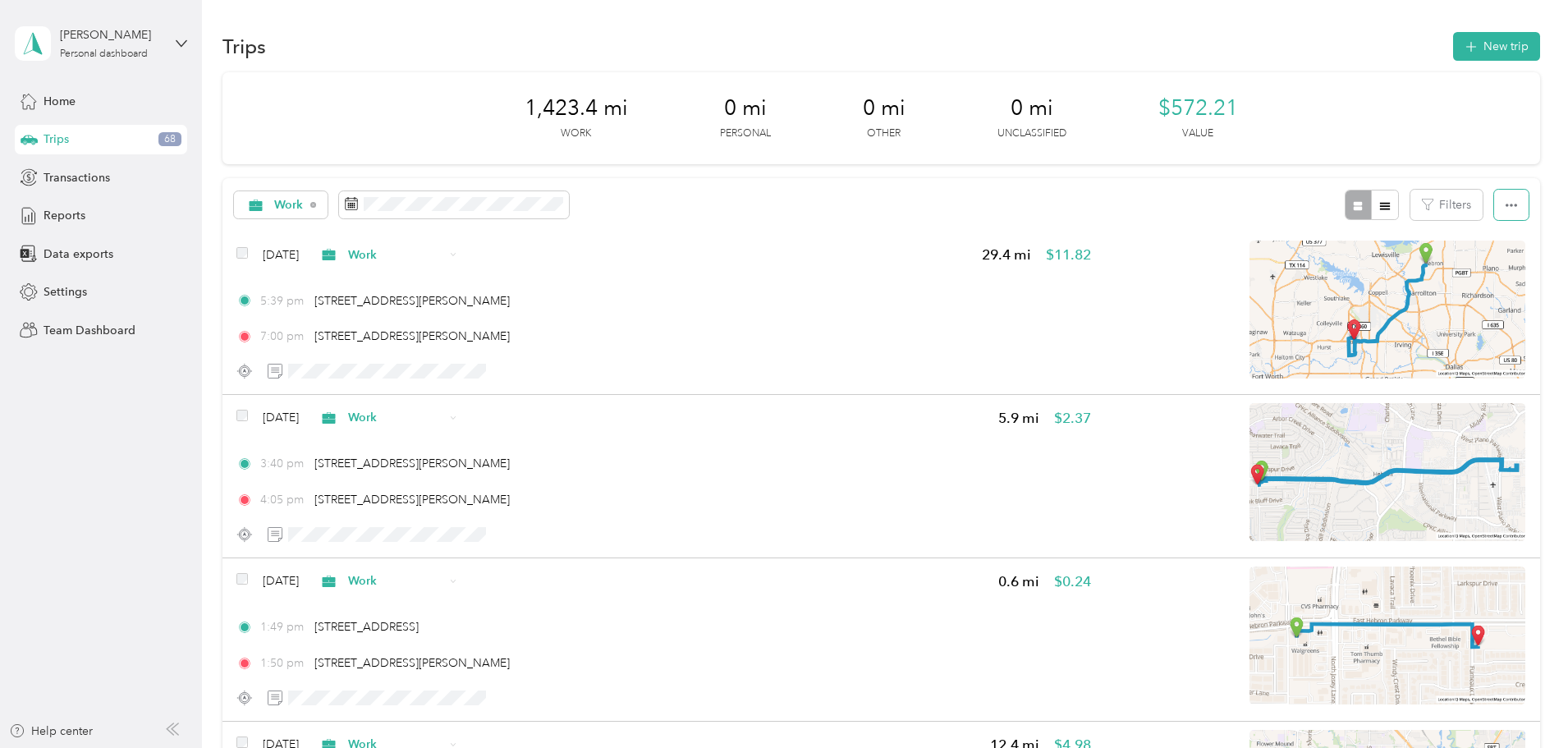
click at [1494, 207] on button "button" at bounding box center [1511, 205] width 35 height 31
click at [1375, 236] on span "Select all" at bounding box center [1379, 236] width 45 height 14
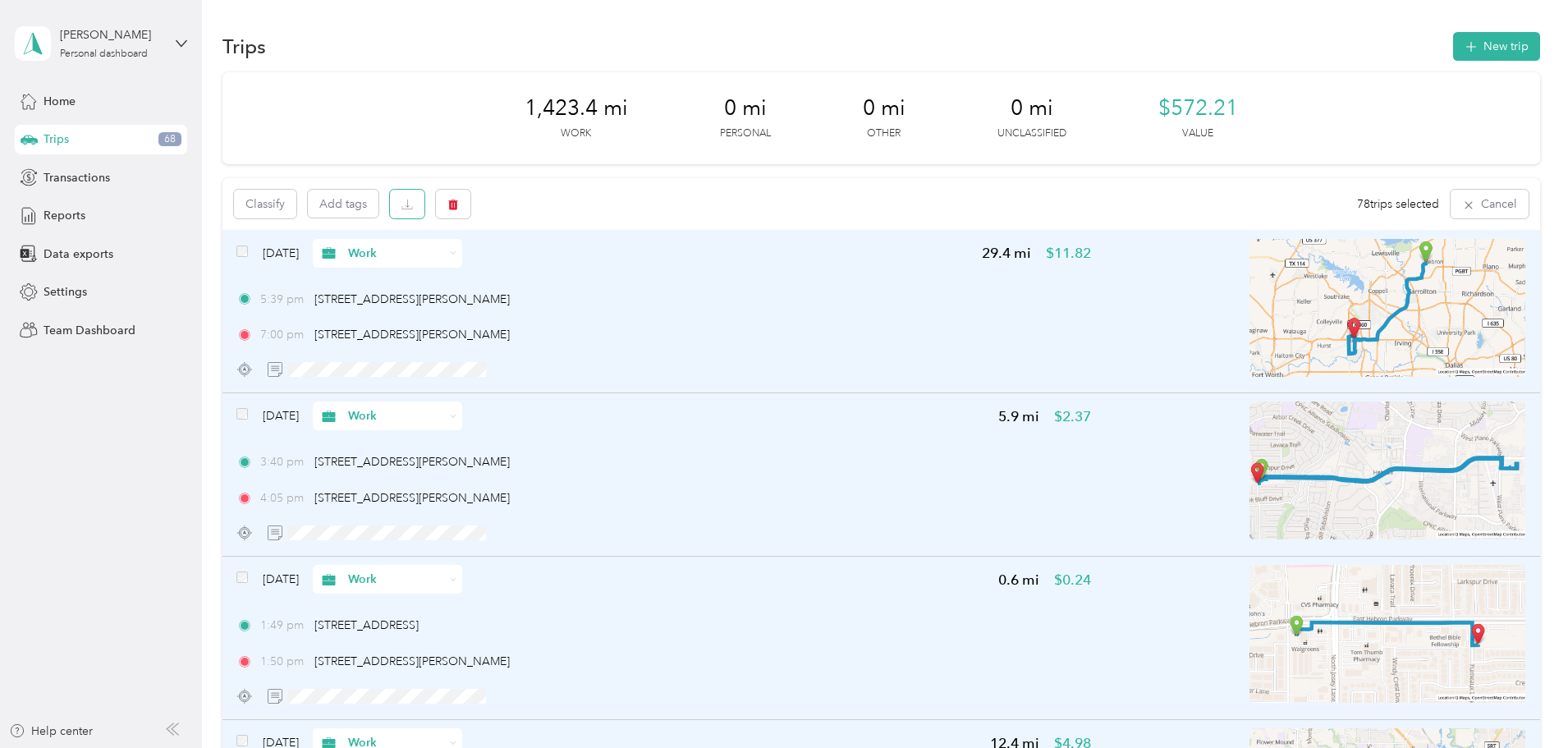
click at [413, 206] on icon "button" at bounding box center [407, 205] width 12 height 12
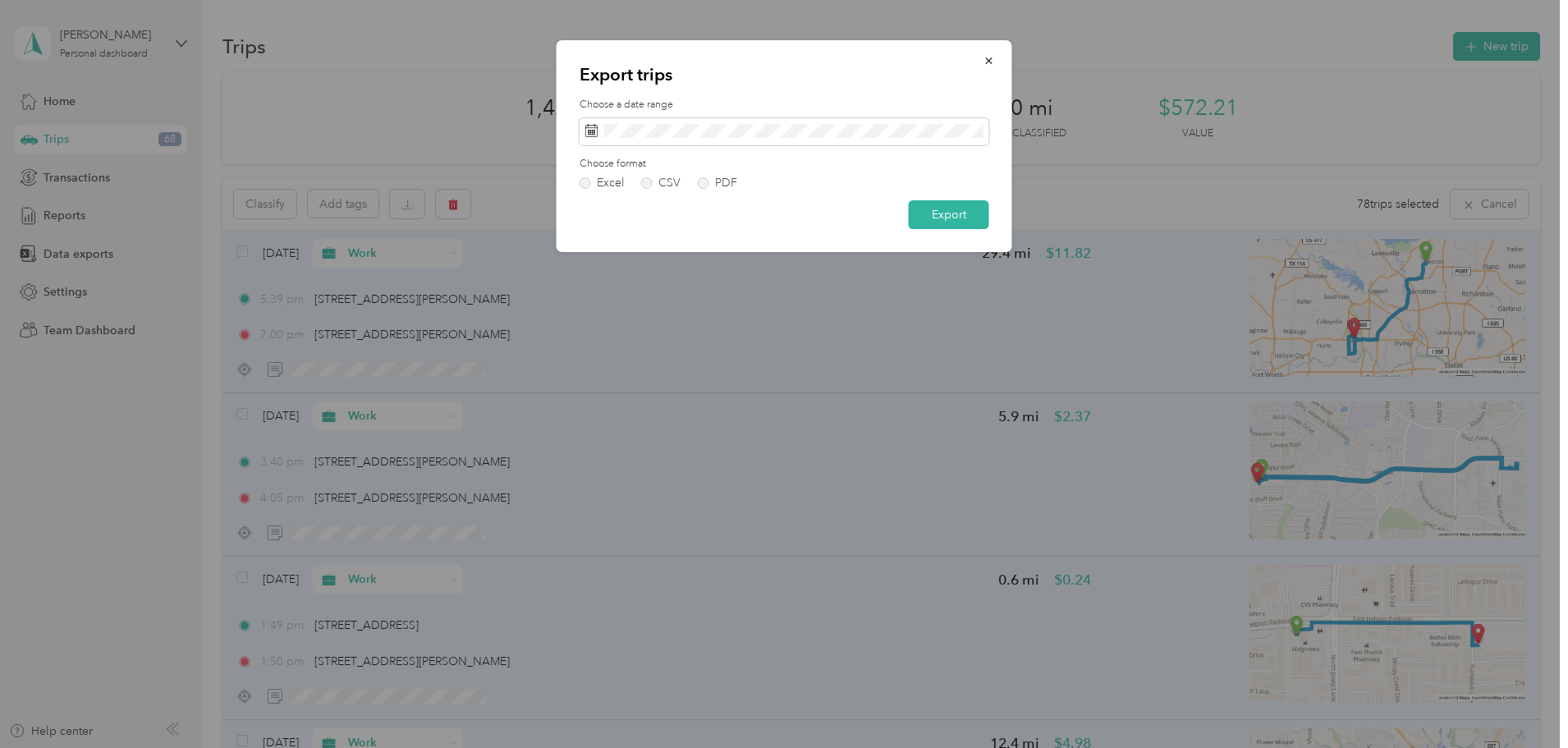
click at [707, 179] on label "PDF" at bounding box center [717, 183] width 39 height 12
click at [937, 224] on button "Export" at bounding box center [949, 215] width 81 height 29
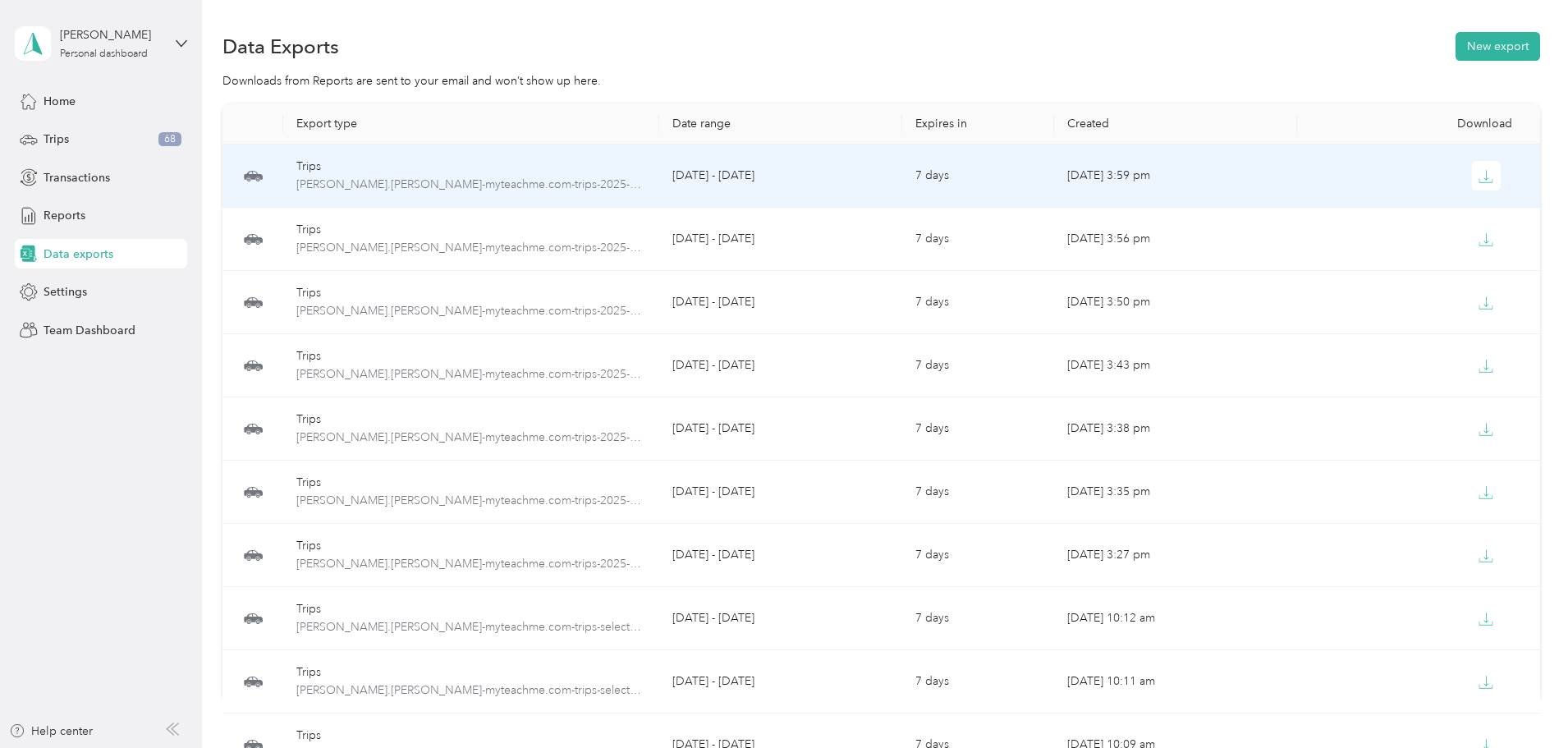
click at [1479, 179] on icon "button" at bounding box center [1485, 176] width 14 height 14
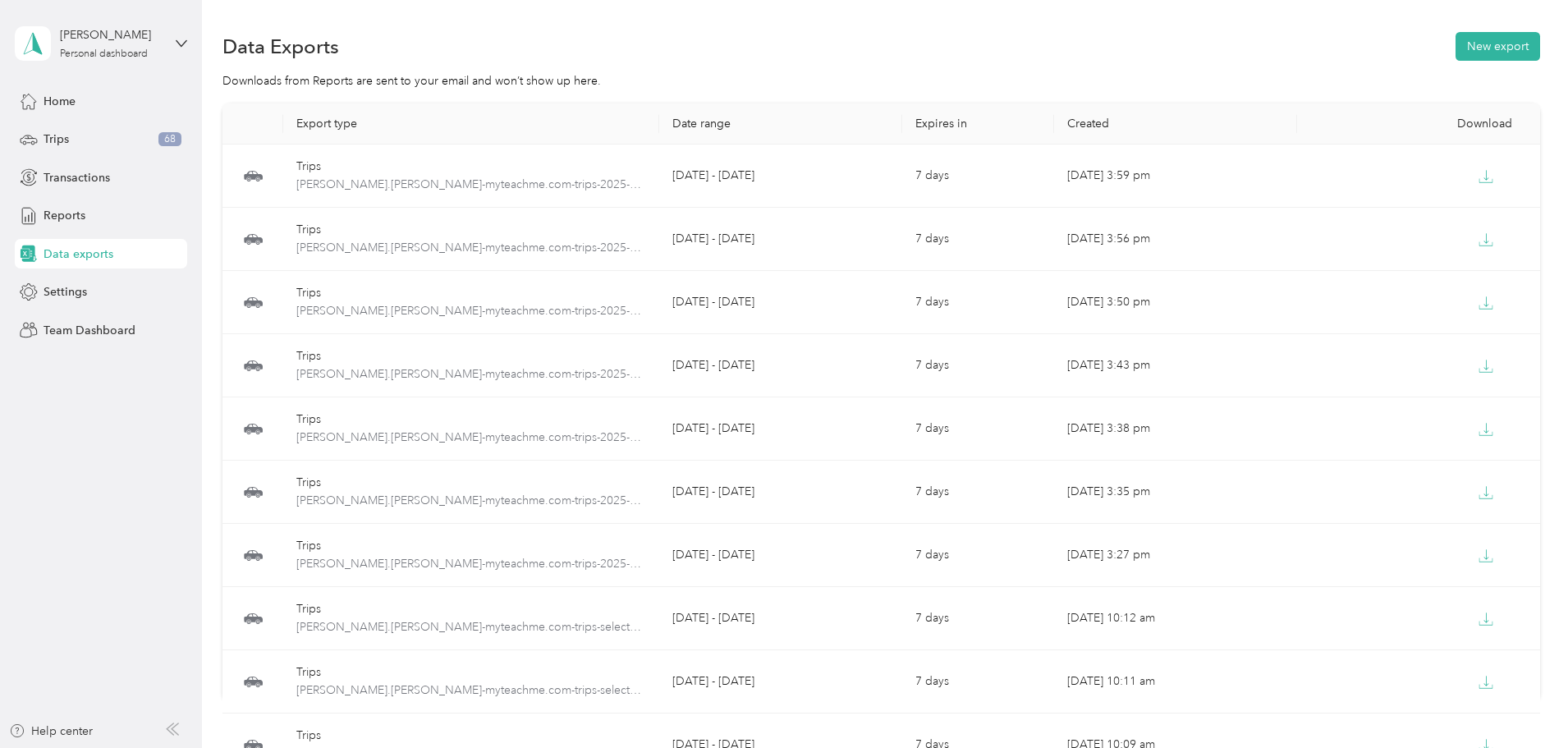
click at [84, 134] on div "Trips 68" at bounding box center [101, 139] width 173 height 30
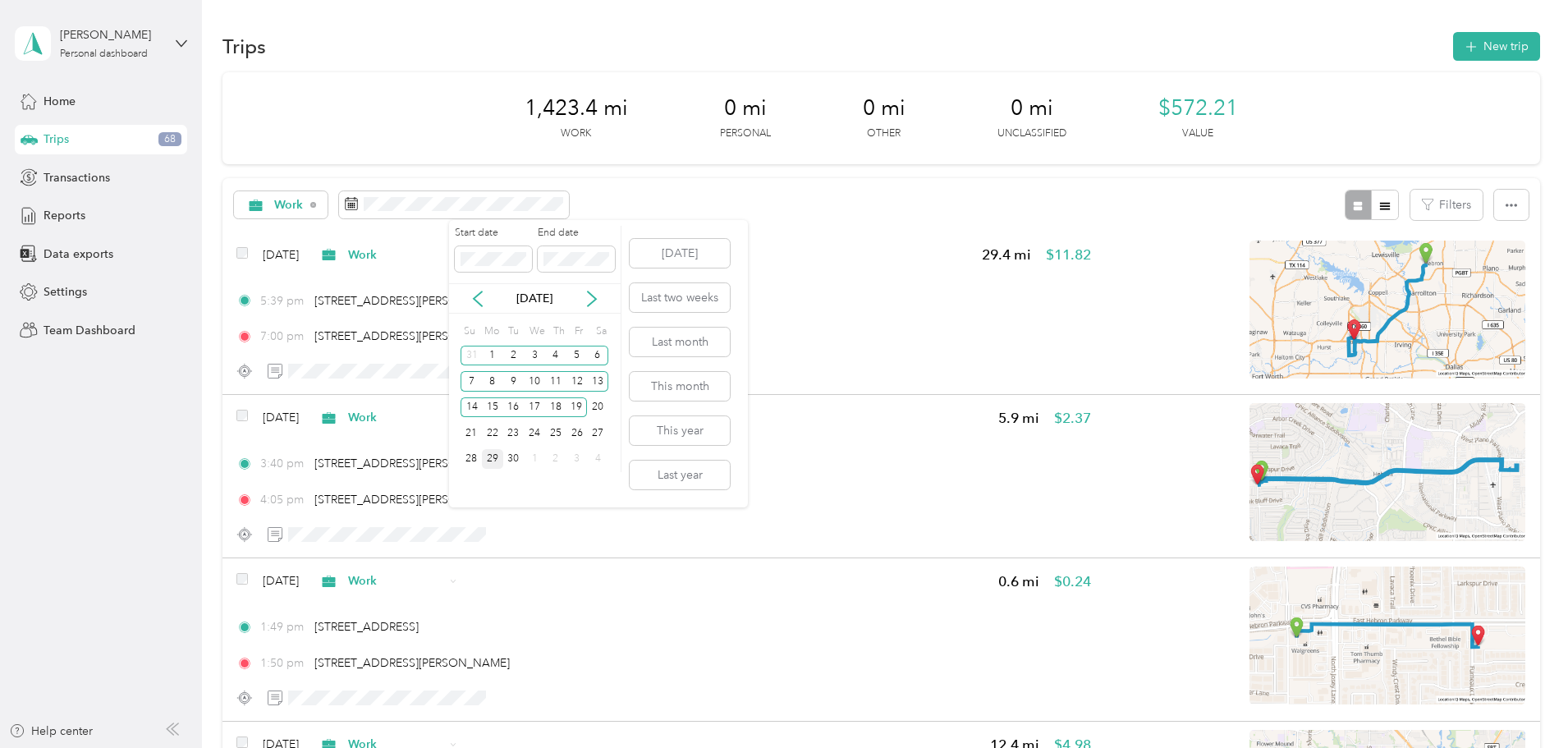
click at [473, 296] on icon at bounding box center [477, 299] width 16 height 16
click at [596, 301] on icon at bounding box center [591, 299] width 16 height 16
click at [600, 408] on div "19" at bounding box center [598, 407] width 21 height 20
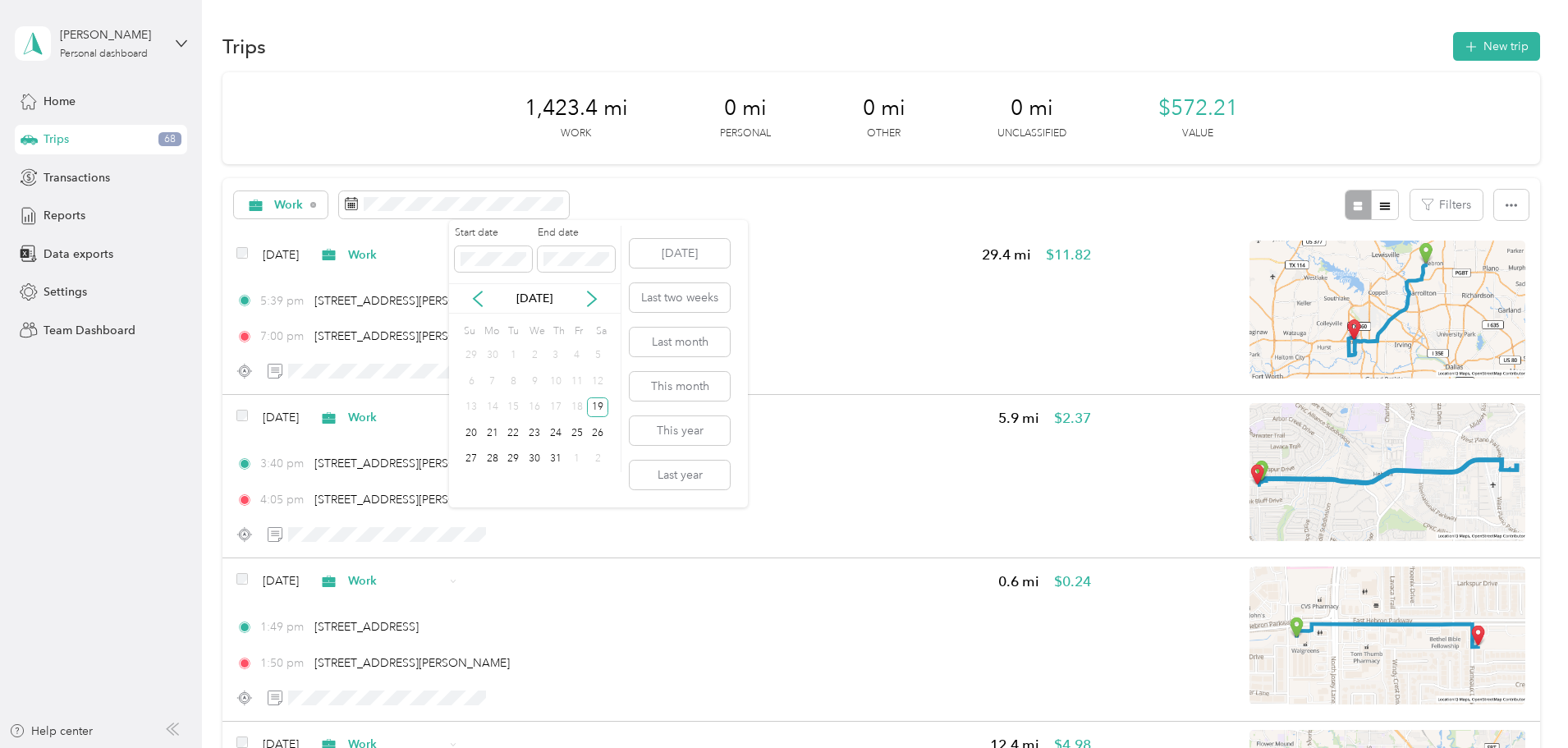
click at [536, 302] on p "[DATE]" at bounding box center [535, 299] width 69 height 17
click at [589, 297] on icon at bounding box center [591, 299] width 16 height 16
click at [580, 403] on div "19" at bounding box center [577, 407] width 21 height 20
